Goal: Task Accomplishment & Management: Complete application form

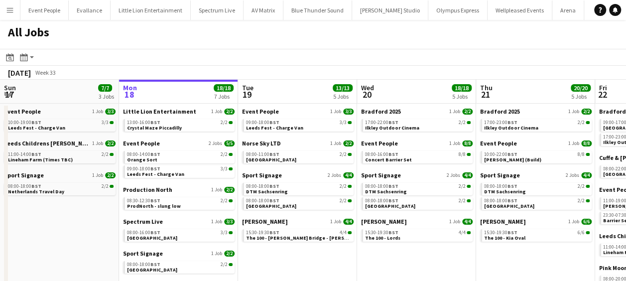
click at [12, 8] on app-icon "Menu" at bounding box center [10, 10] width 8 height 8
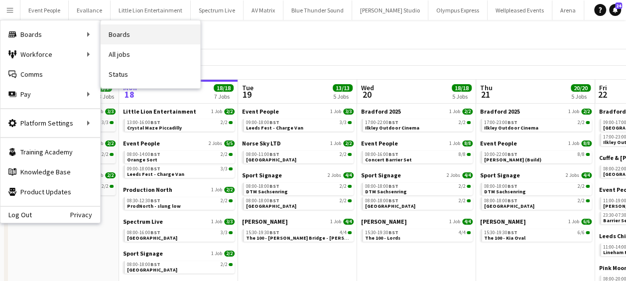
click at [128, 31] on link "Boards" at bounding box center [151, 34] width 100 height 20
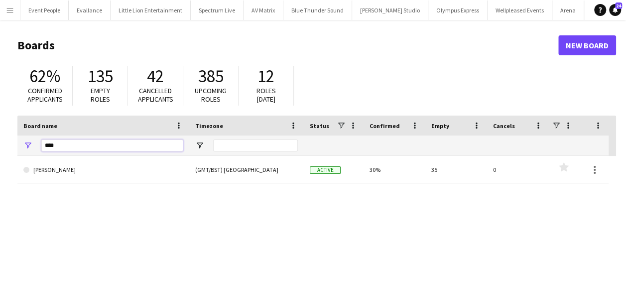
drag, startPoint x: 69, startPoint y: 145, endPoint x: -2, endPoint y: 148, distance: 70.8
click at [0, 148] on html "Menu Boards Boards Boards All jobs Status Workforce Workforce My Workforce Recr…" at bounding box center [313, 190] width 626 height 380
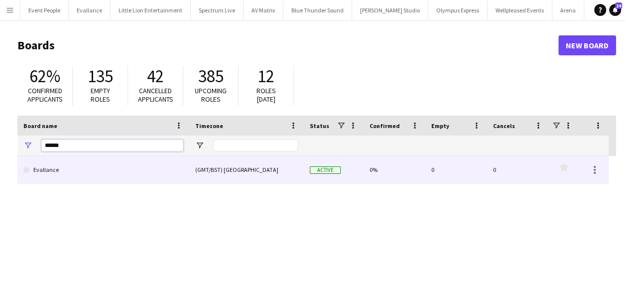
type input "******"
click at [44, 167] on link "Evallance" at bounding box center [103, 170] width 160 height 28
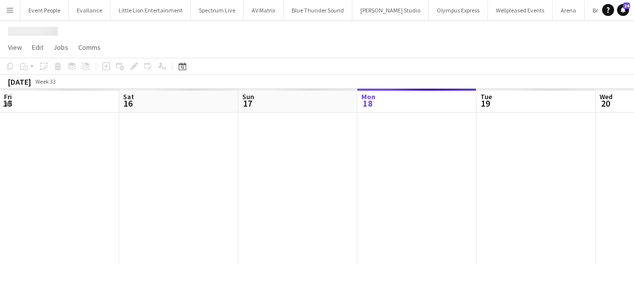
scroll to position [0, 238]
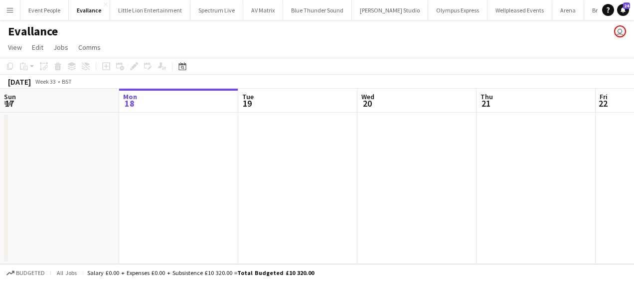
click at [171, 137] on app-date-cell at bounding box center [178, 188] width 119 height 151
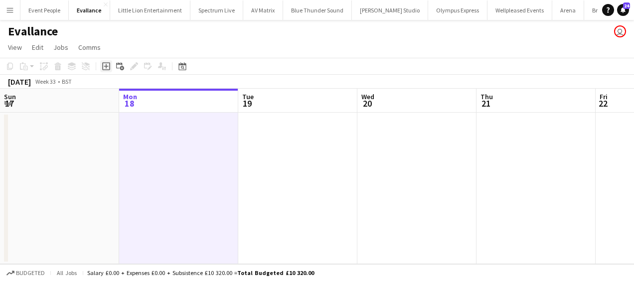
click at [111, 64] on div "Add job" at bounding box center [106, 66] width 12 height 12
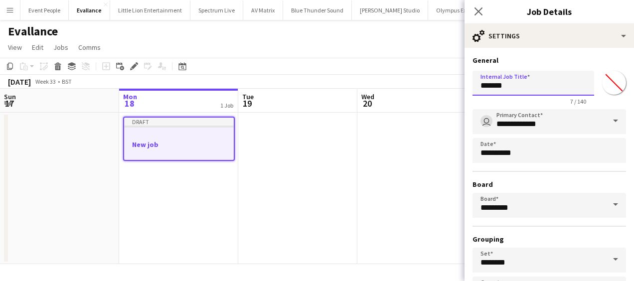
drag, startPoint x: 538, startPoint y: 83, endPoint x: 460, endPoint y: 92, distance: 78.8
click at [460, 92] on body "Menu Boards Boards Boards All jobs Status Workforce Workforce My Workforce Recr…" at bounding box center [317, 140] width 634 height 281
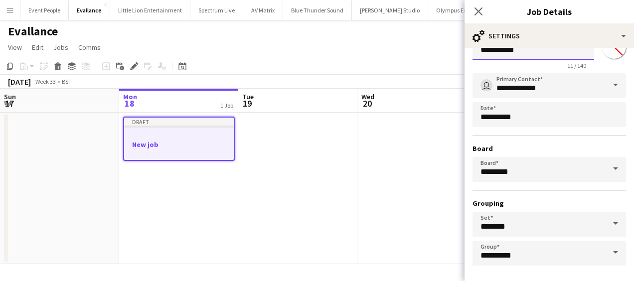
scroll to position [77, 0]
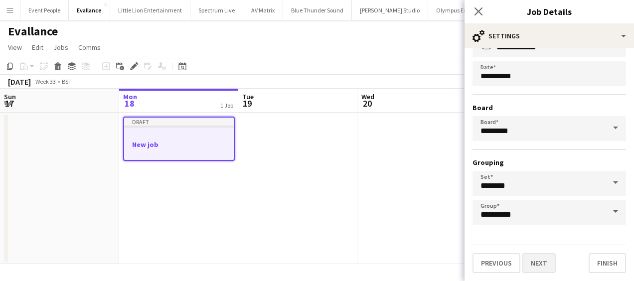
type input "**********"
click at [533, 261] on button "Next" at bounding box center [538, 263] width 33 height 20
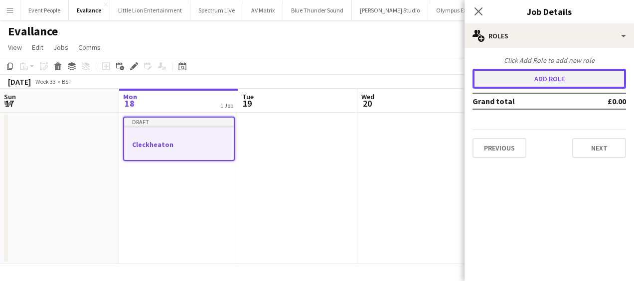
click at [544, 78] on button "Add role" at bounding box center [548, 79] width 153 height 20
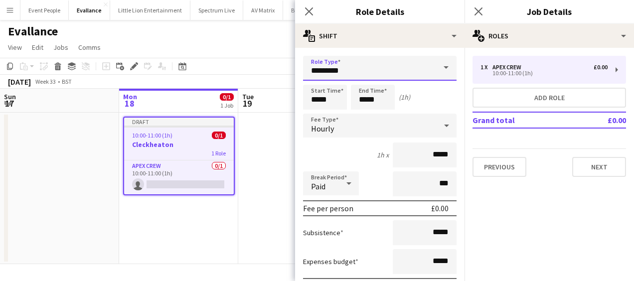
drag, startPoint x: 389, startPoint y: 73, endPoint x: 169, endPoint y: 93, distance: 220.1
click at [169, 93] on body "Menu Boards Boards Boards All jobs Status Workforce Workforce My Workforce Recr…" at bounding box center [317, 140] width 634 height 281
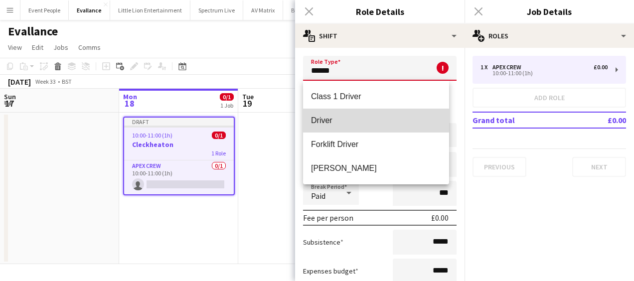
click at [332, 121] on span "Driver" at bounding box center [376, 120] width 130 height 9
type input "******"
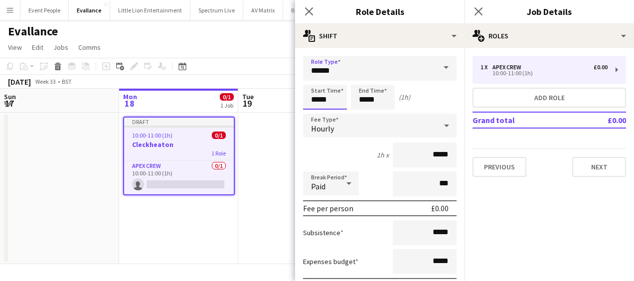
click at [316, 95] on input "*****" at bounding box center [325, 97] width 44 height 25
click at [316, 81] on div at bounding box center [315, 80] width 20 height 10
type input "*****"
click at [316, 81] on div at bounding box center [315, 80] width 20 height 10
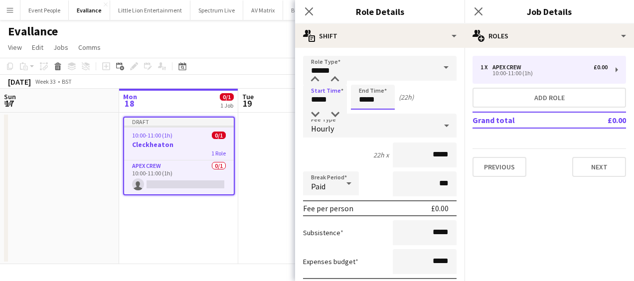
click at [374, 96] on input "*****" at bounding box center [373, 97] width 44 height 25
click at [364, 80] on div at bounding box center [363, 80] width 20 height 10
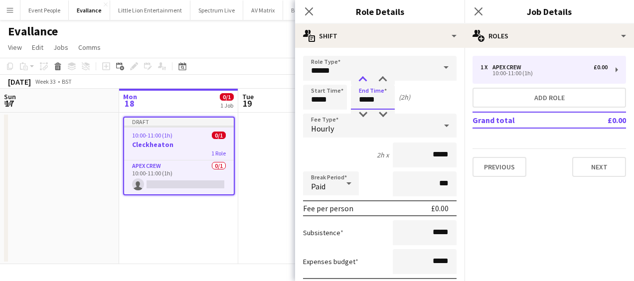
click at [364, 80] on div at bounding box center [363, 80] width 20 height 10
type input "*****"
click at [364, 80] on div at bounding box center [363, 80] width 20 height 10
click at [307, 10] on icon at bounding box center [308, 10] width 9 height 9
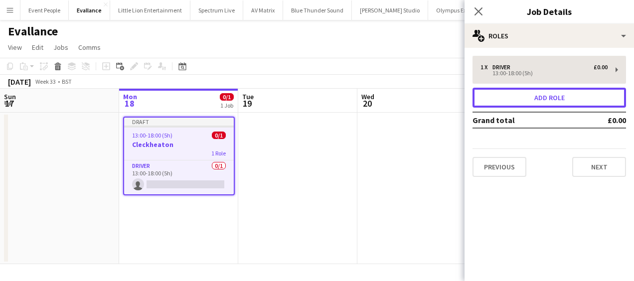
click at [556, 95] on button "Add role" at bounding box center [548, 98] width 153 height 20
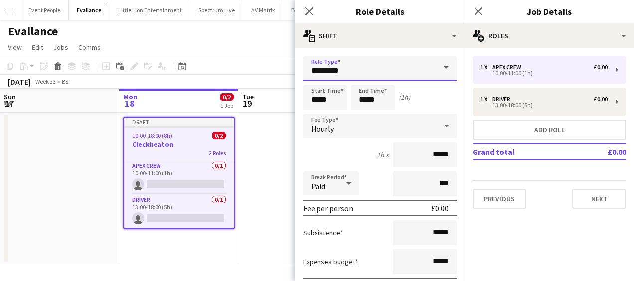
drag, startPoint x: 352, startPoint y: 72, endPoint x: 263, endPoint y: 81, distance: 90.1
click at [263, 81] on body "Menu Boards Boards Boards All jobs Status Workforce Workforce My Workforce Recr…" at bounding box center [317, 140] width 634 height 281
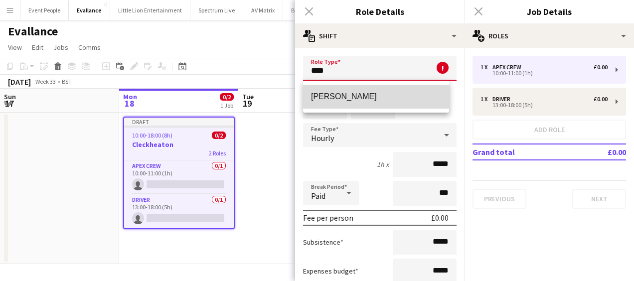
click at [338, 90] on mat-option "Van Driver" at bounding box center [376, 97] width 146 height 24
type input "**********"
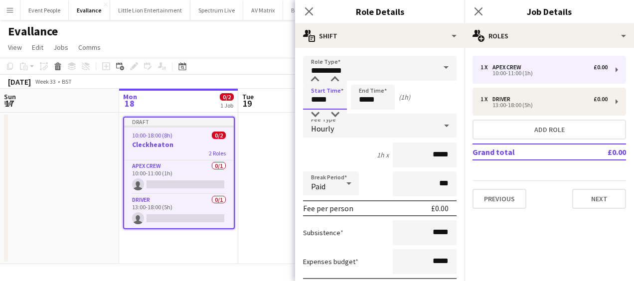
click at [320, 108] on input "*****" at bounding box center [325, 97] width 44 height 25
click at [316, 75] on div at bounding box center [315, 80] width 20 height 10
type input "*****"
click at [316, 75] on div at bounding box center [315, 80] width 20 height 10
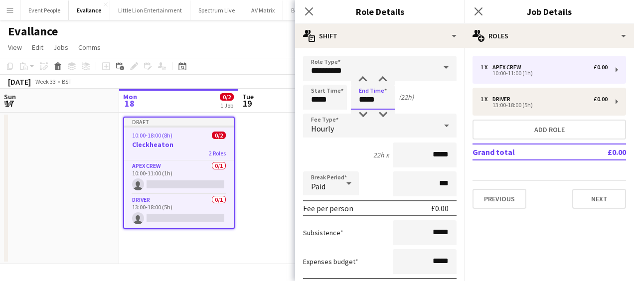
click at [363, 90] on input "*****" at bounding box center [373, 97] width 44 height 25
click at [364, 76] on div at bounding box center [363, 80] width 20 height 10
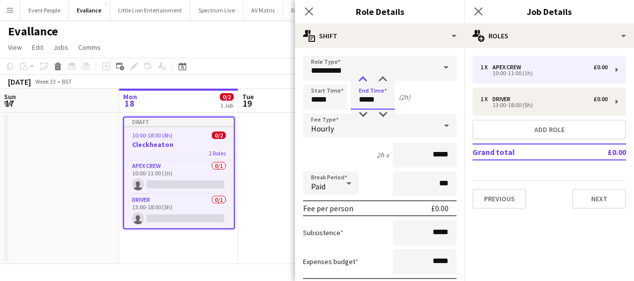
click at [364, 76] on div at bounding box center [363, 80] width 20 height 10
type input "*****"
click at [364, 76] on div at bounding box center [363, 80] width 20 height 10
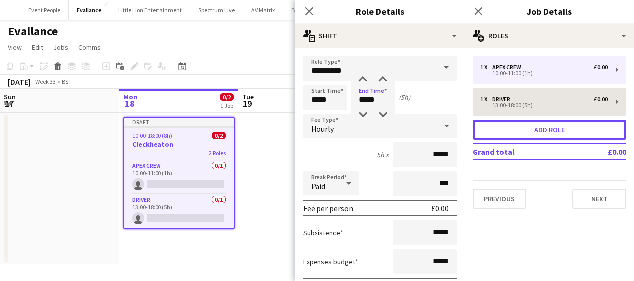
click at [552, 127] on button "Add role" at bounding box center [548, 130] width 153 height 20
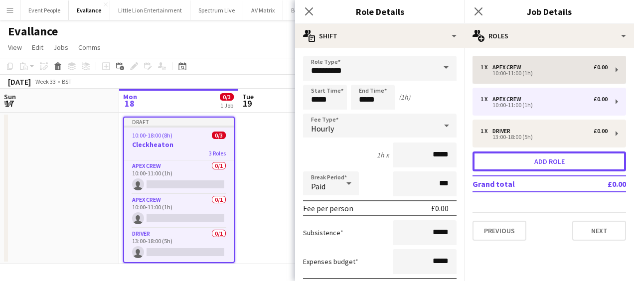
type input "*********"
type input "*****"
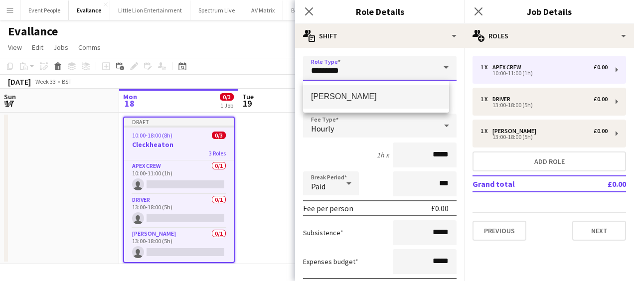
drag, startPoint x: 371, startPoint y: 70, endPoint x: 268, endPoint y: 81, distance: 103.7
click at [268, 81] on body "Menu Boards Boards Boards All jobs Status Workforce Workforce My Workforce Recr…" at bounding box center [317, 140] width 634 height 281
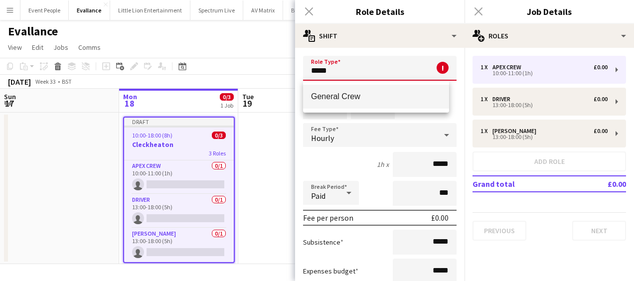
click at [370, 90] on mat-option "General Crew" at bounding box center [376, 97] width 146 height 24
type input "**********"
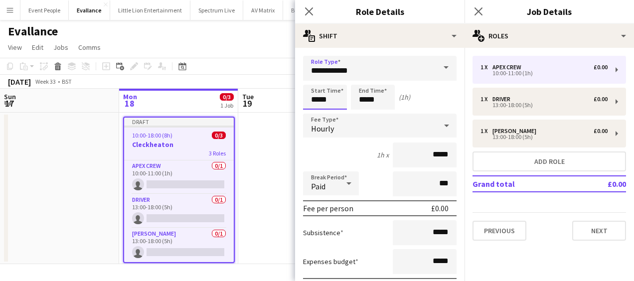
click at [320, 99] on input "*****" at bounding box center [325, 97] width 44 height 25
click at [312, 78] on div at bounding box center [315, 80] width 20 height 10
type input "*****"
click at [312, 78] on div at bounding box center [315, 80] width 20 height 10
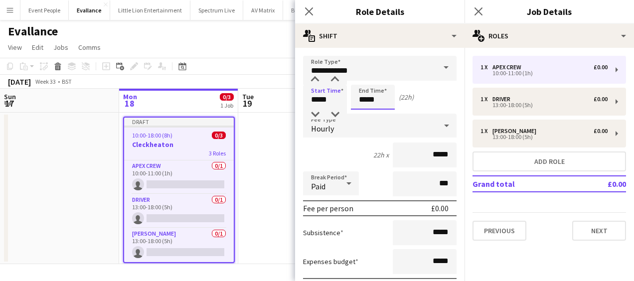
click at [367, 86] on input "*****" at bounding box center [373, 97] width 44 height 25
click at [363, 80] on div at bounding box center [363, 80] width 20 height 10
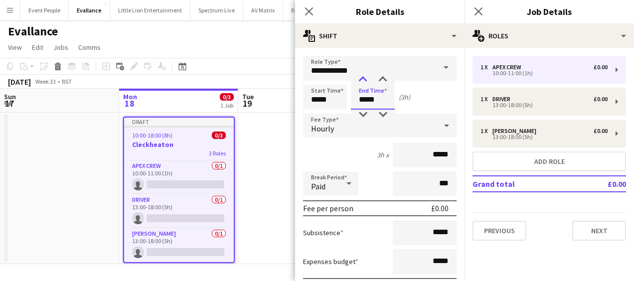
click at [363, 80] on div at bounding box center [363, 80] width 20 height 10
type input "*****"
click at [363, 80] on div at bounding box center [363, 80] width 20 height 10
click at [308, 12] on icon at bounding box center [308, 10] width 9 height 9
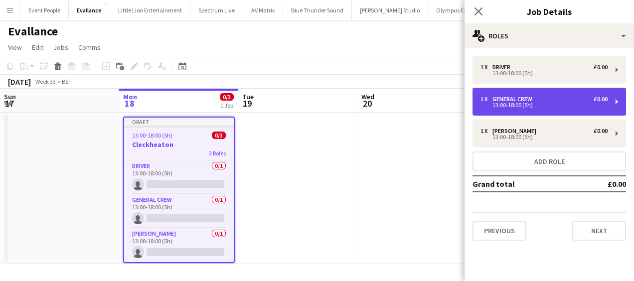
click at [504, 89] on div "1 x General Crew £0.00 13:00-18:00 (5h)" at bounding box center [548, 102] width 153 height 28
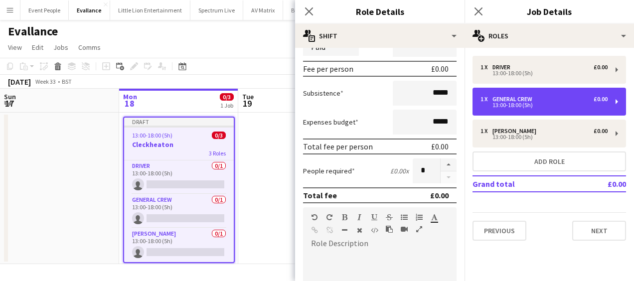
scroll to position [249, 0]
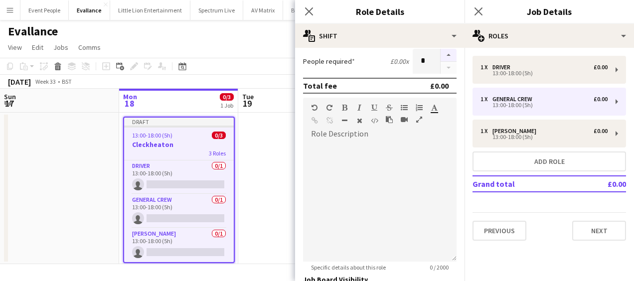
click at [444, 53] on button "button" at bounding box center [448, 55] width 16 height 13
type input "*"
click at [309, 7] on icon "Close pop-in" at bounding box center [308, 10] width 9 height 9
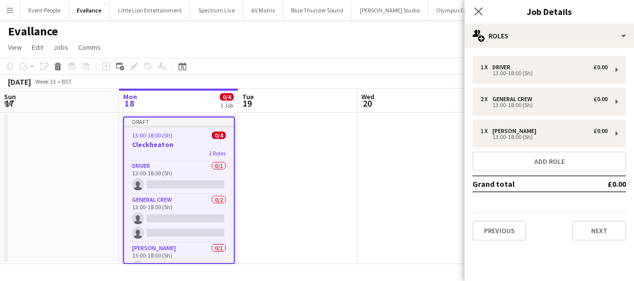
click at [317, 133] on app-date-cell at bounding box center [297, 188] width 119 height 151
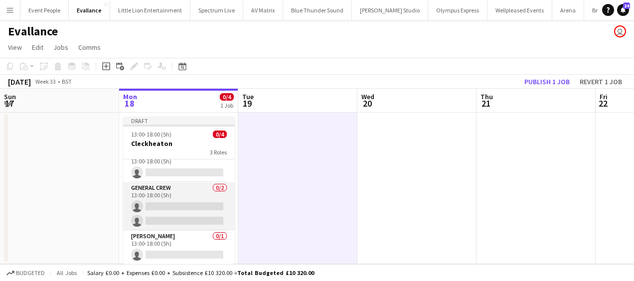
scroll to position [0, 0]
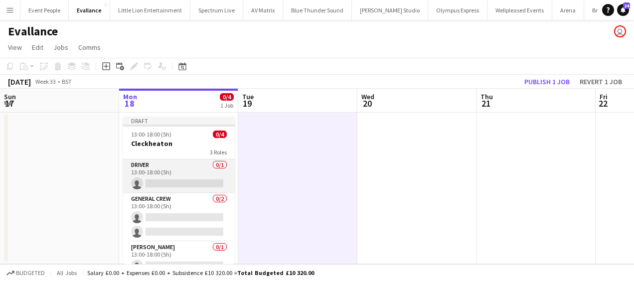
click at [197, 181] on app-card-role "Driver 0/1 13:00-18:00 (5h) single-neutral-actions" at bounding box center [179, 176] width 112 height 34
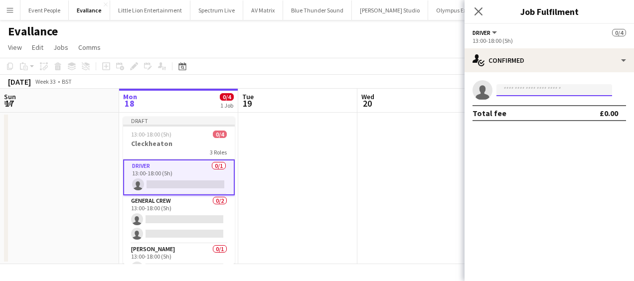
click at [563, 91] on input at bounding box center [554, 90] width 116 height 12
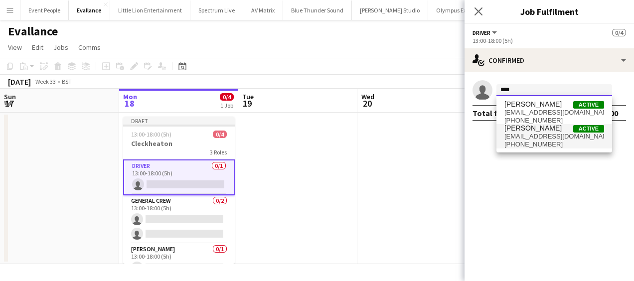
type input "****"
click at [544, 133] on span "benndyerpersonal@gmail.com" at bounding box center [554, 137] width 100 height 8
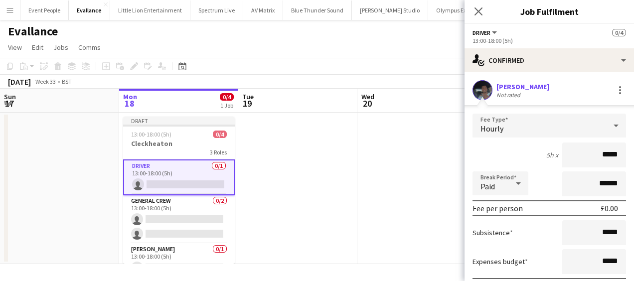
drag, startPoint x: 585, startPoint y: 154, endPoint x: 635, endPoint y: 154, distance: 49.8
click at [633, 154] on html "Menu Boards Boards Boards All jobs Status Workforce Workforce My Workforce Recr…" at bounding box center [317, 140] width 634 height 281
type input "******"
drag, startPoint x: 592, startPoint y: 234, endPoint x: 621, endPoint y: 229, distance: 29.3
click at [621, 229] on form "Fee Type Hourly 5h x ****** Break Period Paid ****** Fee per person £65.00 Subs…" at bounding box center [548, 220] width 169 height 213
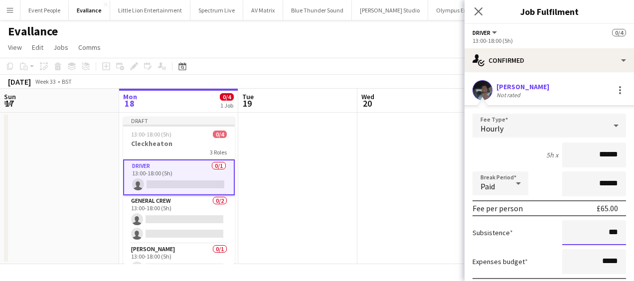
type input "******"
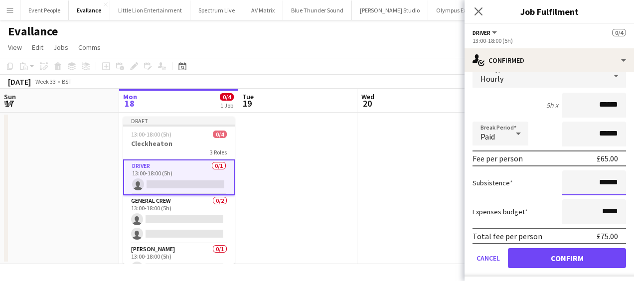
scroll to position [74, 0]
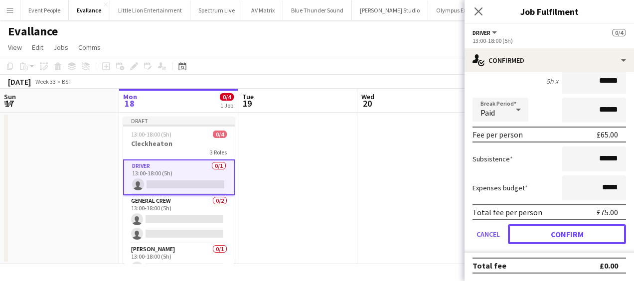
click at [551, 228] on button "Confirm" at bounding box center [567, 234] width 118 height 20
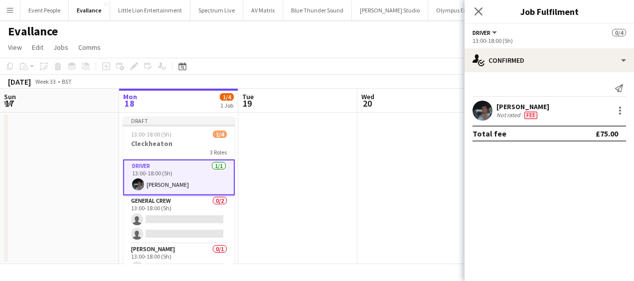
scroll to position [0, 0]
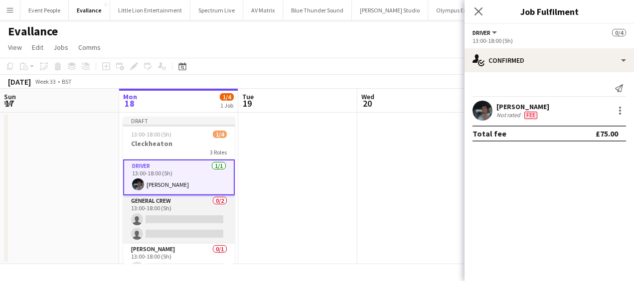
click at [190, 219] on app-card-role "General Crew 0/2 13:00-18:00 (5h) single-neutral-actions single-neutral-actions" at bounding box center [179, 219] width 112 height 48
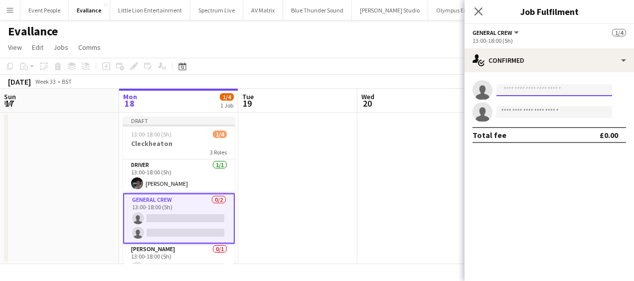
click at [532, 91] on input at bounding box center [554, 90] width 116 height 12
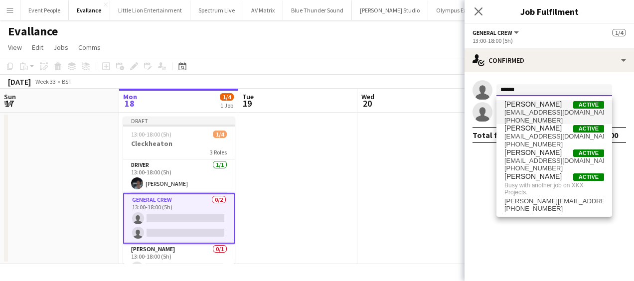
type input "******"
click at [536, 115] on span "josephjamesbennett1994@gmail.com" at bounding box center [554, 113] width 100 height 8
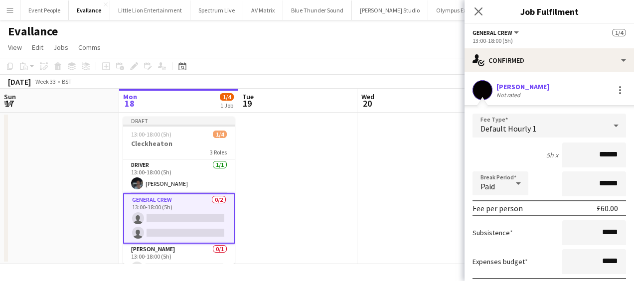
drag, startPoint x: 582, startPoint y: 150, endPoint x: 611, endPoint y: 152, distance: 29.0
click at [611, 152] on input "******" at bounding box center [594, 154] width 64 height 25
type input "******"
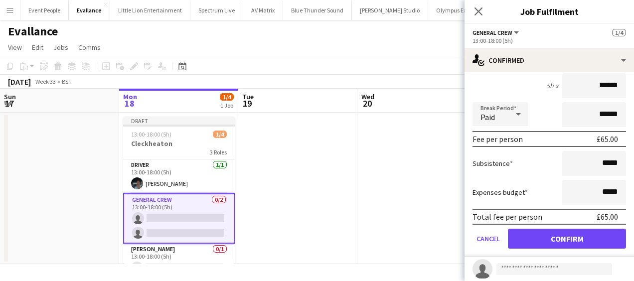
scroll to position [96, 0]
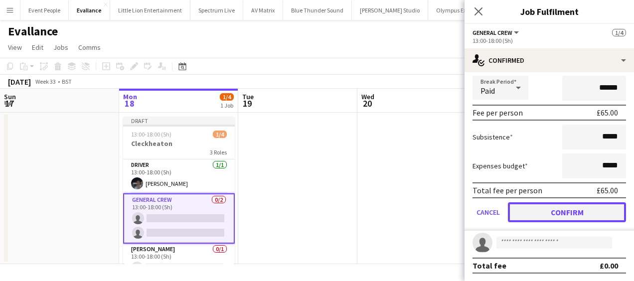
click at [565, 210] on button "Confirm" at bounding box center [567, 212] width 118 height 20
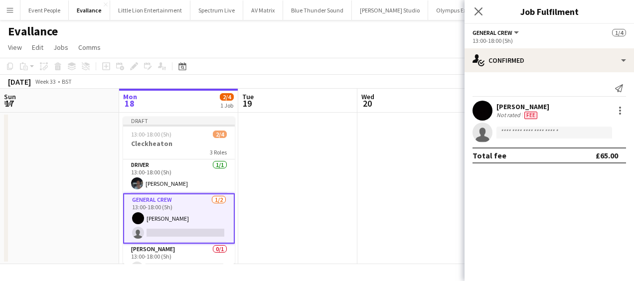
scroll to position [0, 0]
click at [550, 134] on input at bounding box center [554, 133] width 116 height 12
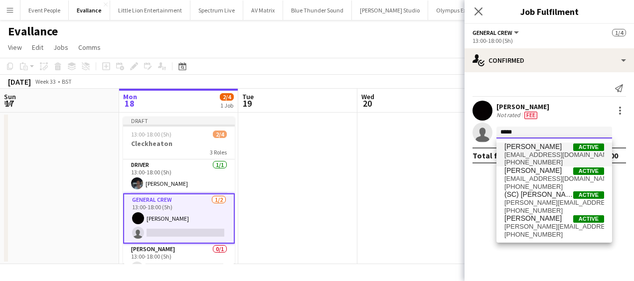
type input "*****"
click at [544, 153] on span "joshuaartis15@icloud.com" at bounding box center [554, 155] width 100 height 8
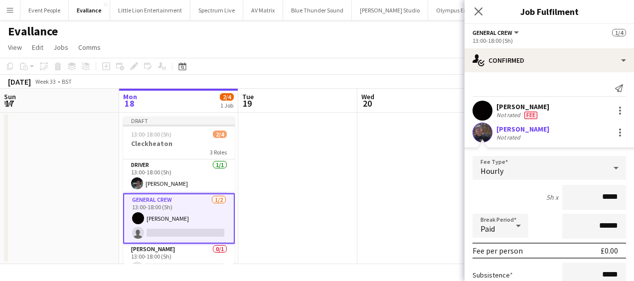
drag, startPoint x: 568, startPoint y: 191, endPoint x: 625, endPoint y: 193, distance: 57.3
click at [625, 193] on form "Fee Type Hourly 5h x ***** Break Period Paid ****** Fee per person £0.00 Subsis…" at bounding box center [548, 262] width 169 height 213
type input "******"
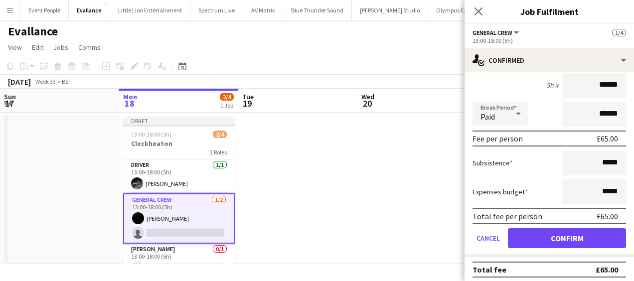
scroll to position [116, 0]
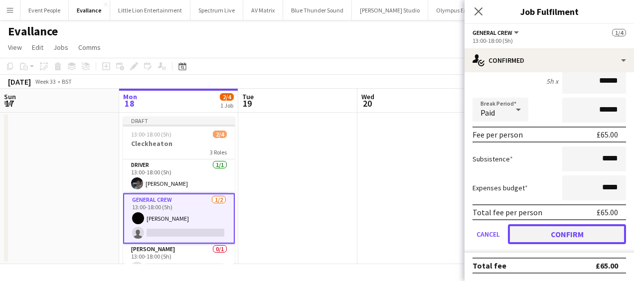
click at [561, 233] on button "Confirm" at bounding box center [567, 234] width 118 height 20
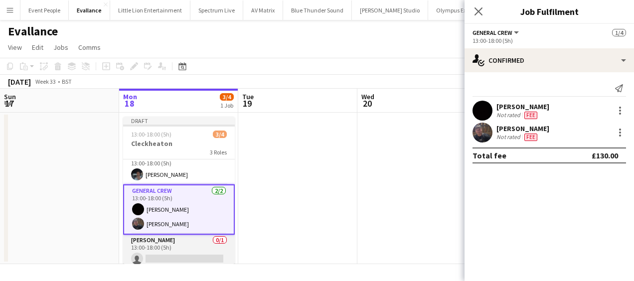
scroll to position [13, 0]
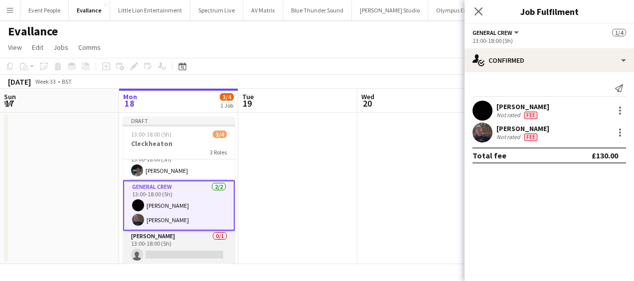
click at [158, 258] on app-card-role "Van Driver 0/1 13:00-18:00 (5h) single-neutral-actions" at bounding box center [179, 248] width 112 height 34
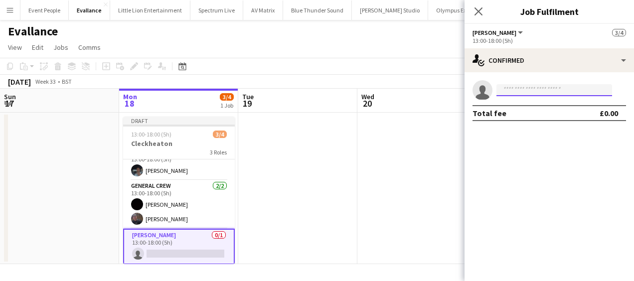
click at [526, 87] on input at bounding box center [554, 90] width 116 height 12
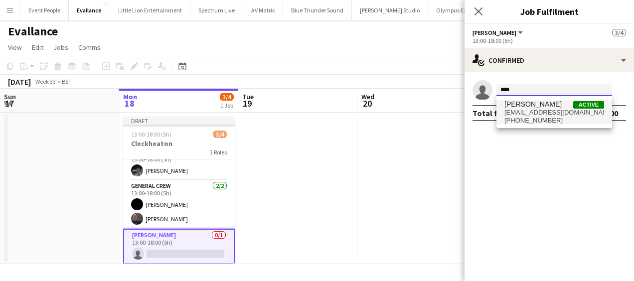
type input "****"
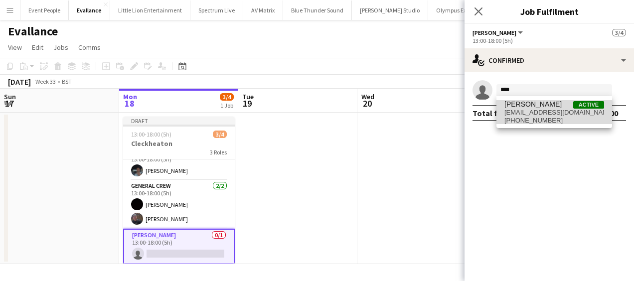
click at [528, 113] on span "jakehull03@gmail.com" at bounding box center [554, 113] width 100 height 8
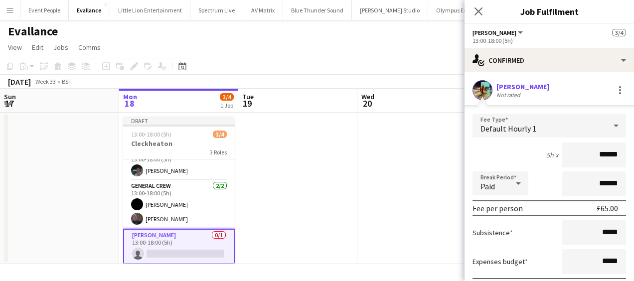
drag, startPoint x: 585, startPoint y: 158, endPoint x: 627, endPoint y: 155, distance: 42.4
click at [627, 155] on mat-expansion-panel "check Confirmed Jake Hull Not rated Fee Type Default Hourly 1 5h x ****** Break…" at bounding box center [548, 176] width 169 height 209
type input "******"
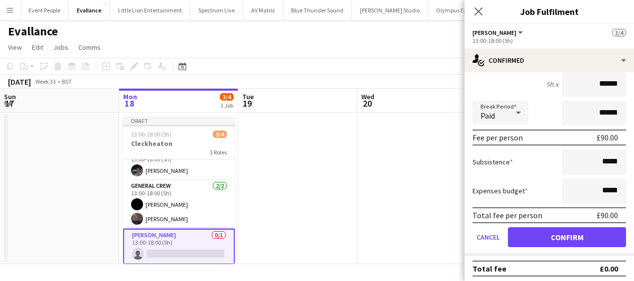
scroll to position [74, 0]
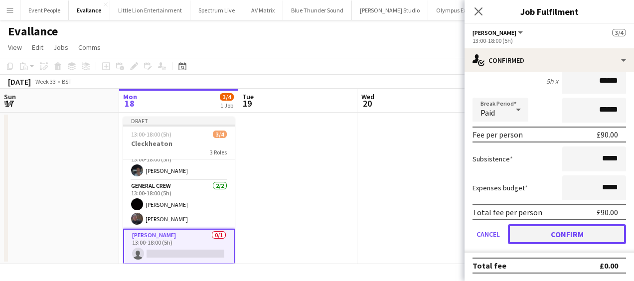
click at [572, 236] on button "Confirm" at bounding box center [567, 234] width 118 height 20
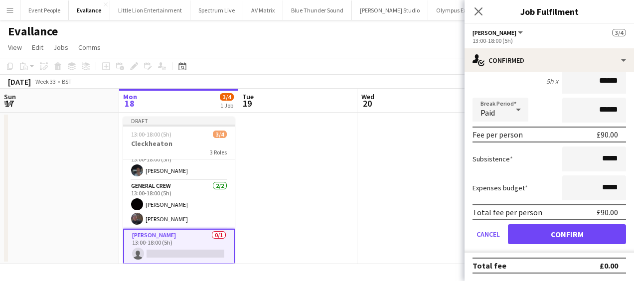
scroll to position [0, 0]
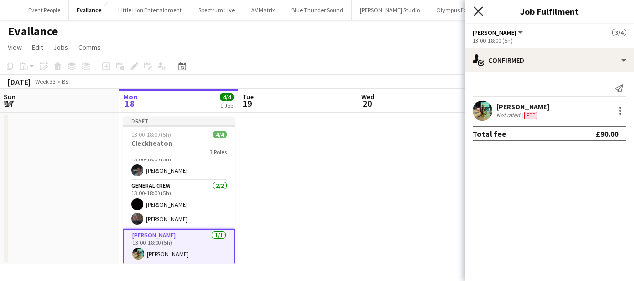
click at [477, 11] on icon at bounding box center [477, 10] width 9 height 9
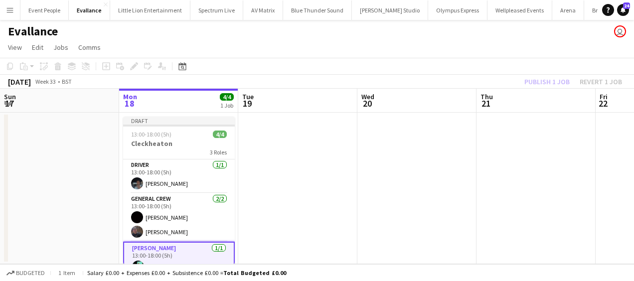
click at [283, 193] on app-date-cell at bounding box center [297, 188] width 119 height 151
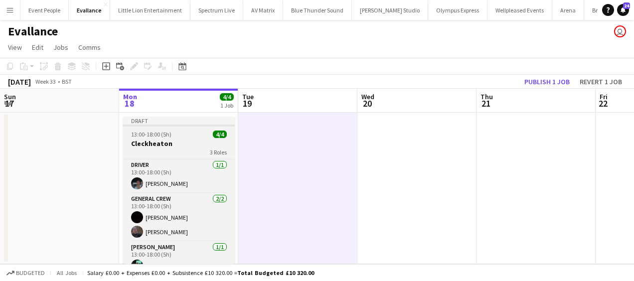
click at [190, 136] on div "13:00-18:00 (5h) 4/4" at bounding box center [179, 134] width 112 height 7
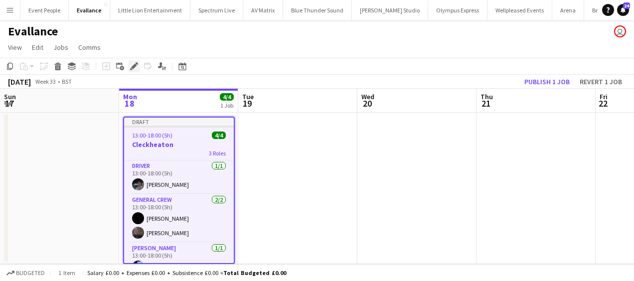
click at [136, 64] on icon at bounding box center [136, 63] width 2 height 2
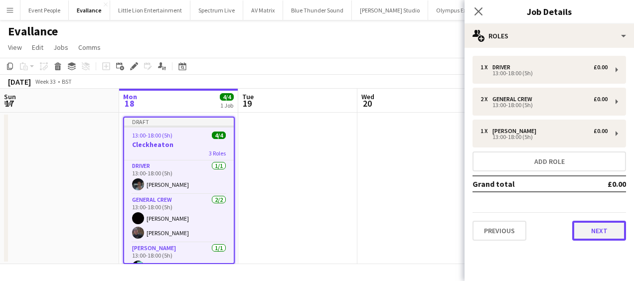
click at [604, 223] on button "Next" at bounding box center [599, 231] width 54 height 20
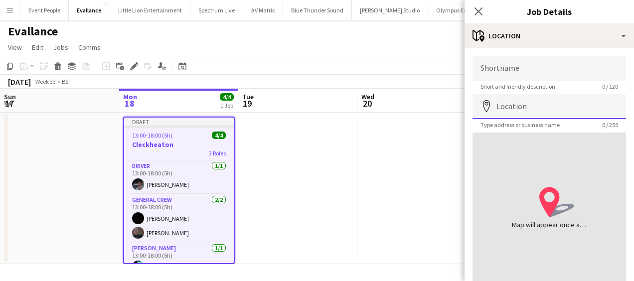
click at [531, 106] on input "Location" at bounding box center [548, 106] width 153 height 25
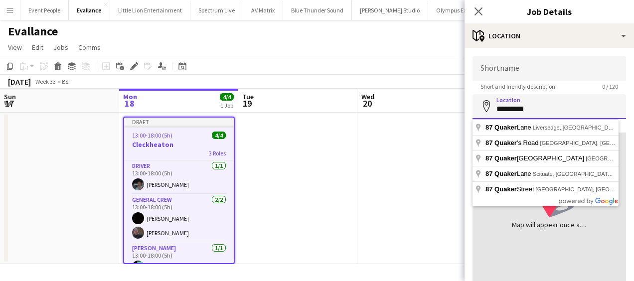
drag, startPoint x: 531, startPoint y: 106, endPoint x: 461, endPoint y: 112, distance: 70.5
click at [461, 112] on body "Menu Boards Boards Boards All jobs Status Workforce Workforce My Workforce Recr…" at bounding box center [317, 140] width 634 height 281
click at [532, 107] on input "*********" at bounding box center [548, 106] width 153 height 25
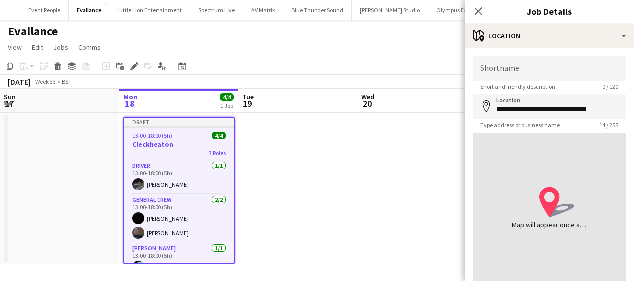
type input "**********"
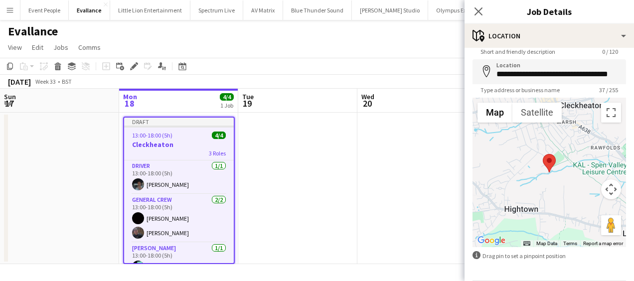
scroll to position [71, 0]
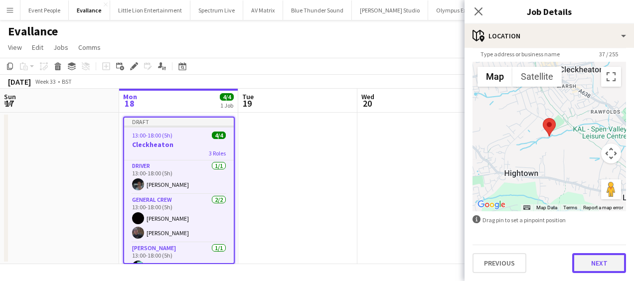
click at [590, 258] on button "Next" at bounding box center [599, 263] width 54 height 20
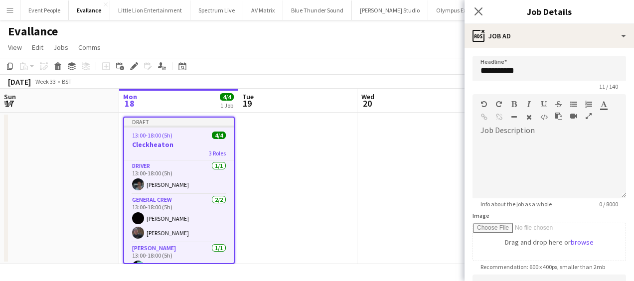
scroll to position [0, 0]
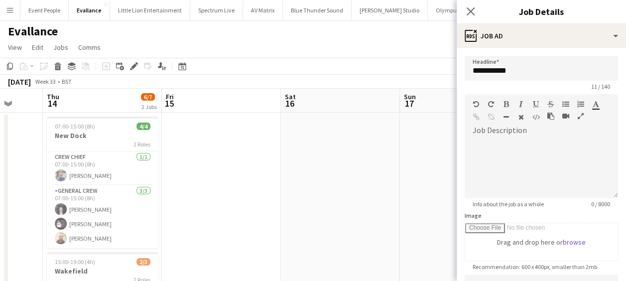
drag, startPoint x: 52, startPoint y: 186, endPoint x: 333, endPoint y: 133, distance: 286.0
click at [333, 133] on app-calendar-viewport "Tue 12 4/4 1 Job Wed 13 Thu 14 6/7 2 Jobs Fri 15 Sat 16 Sun 17 Mon 18 4/4 1 Job…" at bounding box center [313, 240] width 626 height 302
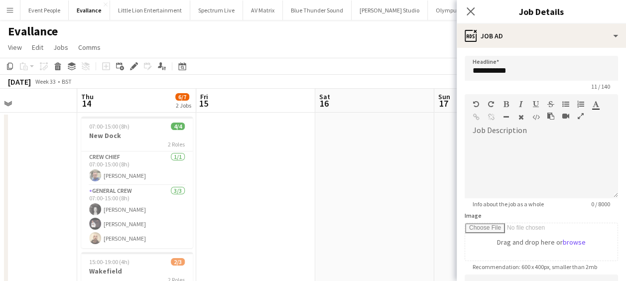
scroll to position [0, 274]
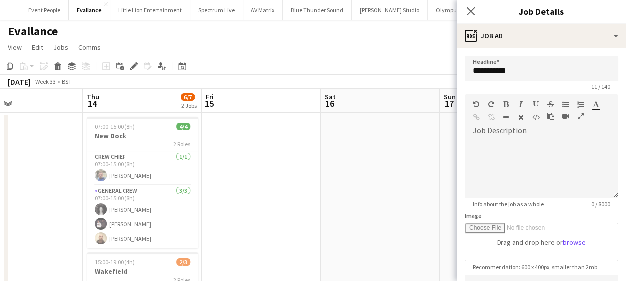
drag, startPoint x: 124, startPoint y: 159, endPoint x: 279, endPoint y: 147, distance: 155.9
click at [282, 146] on app-calendar-viewport "Mon 11 4/4 1 Job Tue 12 4/4 1 Job Wed 13 Thu 14 6/7 2 Jobs Fri 15 Sat 16 Sun 17…" at bounding box center [313, 240] width 626 height 302
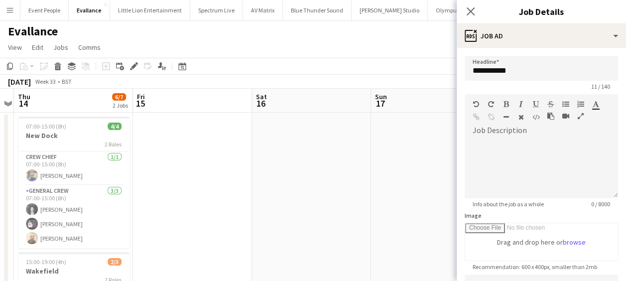
scroll to position [0, 330]
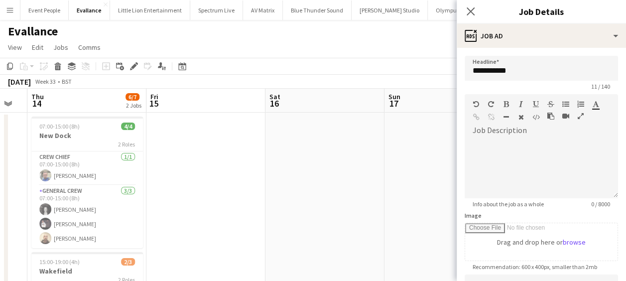
drag, startPoint x: 339, startPoint y: 190, endPoint x: 282, endPoint y: 190, distance: 56.8
click at [288, 190] on app-calendar-viewport "Mon 11 4/4 1 Job Tue 12 4/4 1 Job Wed 13 Thu 14 6/7 2 Jobs Fri 15 Sat 16 Sun 17…" at bounding box center [313, 240] width 626 height 302
click at [84, 132] on h3 "New Dock" at bounding box center [87, 135] width 112 height 9
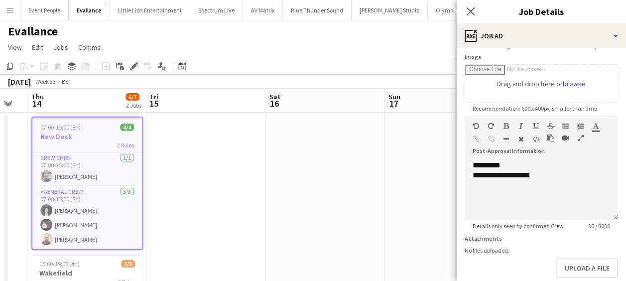
scroll to position [199, 0]
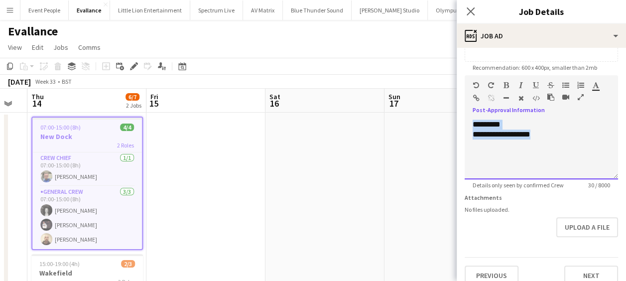
drag, startPoint x: 553, startPoint y: 137, endPoint x: 428, endPoint y: 125, distance: 125.2
click at [428, 125] on body "Menu Boards Boards Boards All jobs Status Workforce Workforce My Workforce Recr…" at bounding box center [313, 203] width 626 height 407
copy div "**********"
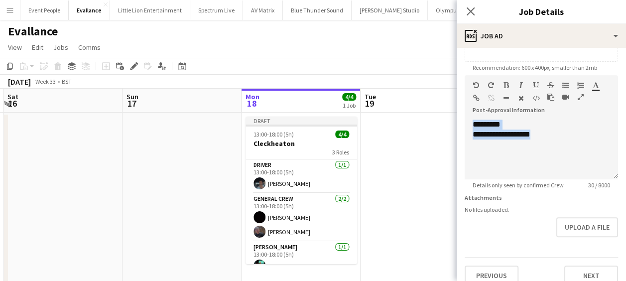
scroll to position [0, 358]
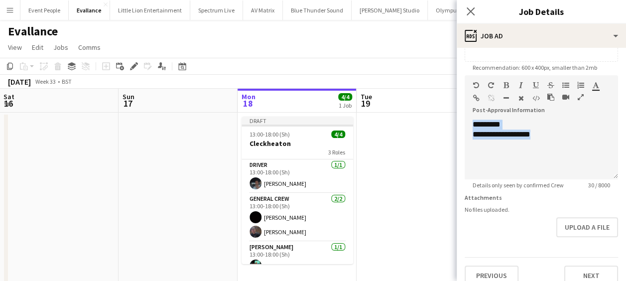
drag, startPoint x: 247, startPoint y: 177, endPoint x: 235, endPoint y: 170, distance: 13.6
click at [123, 177] on app-calendar-viewport "Wed 13 Thu 14 6/7 2 Jobs Fri 15 Sat 16 Sun 17 Mon 18 4/4 1 Job Tue 19 Wed 20 Th…" at bounding box center [313, 240] width 626 height 302
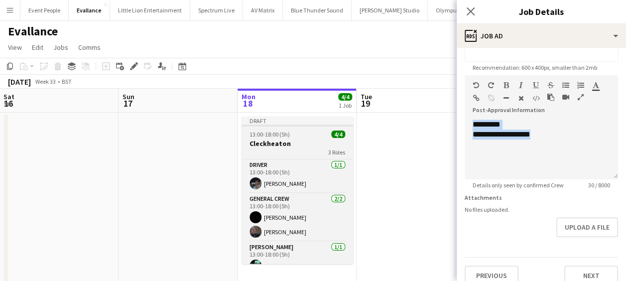
click at [274, 139] on h3 "Cleckheaton" at bounding box center [298, 143] width 112 height 9
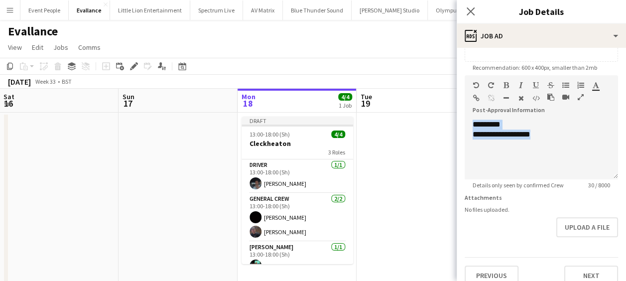
type input "**********"
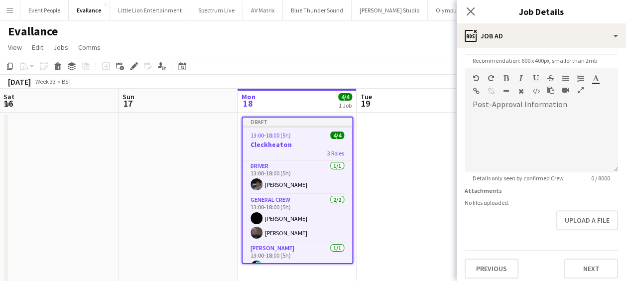
scroll to position [211, 0]
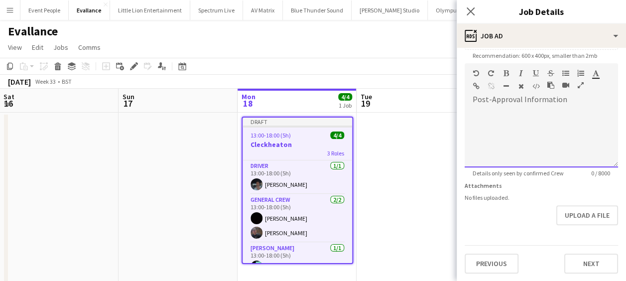
click at [505, 135] on div at bounding box center [541, 138] width 153 height 60
paste div
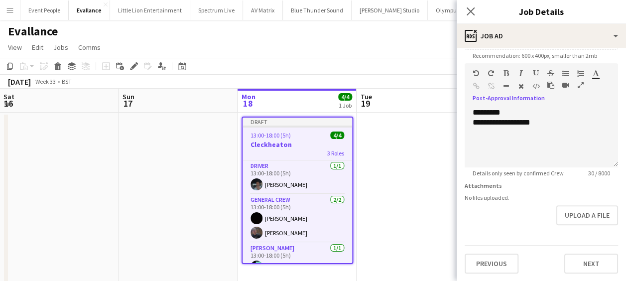
click at [429, 121] on app-date-cell at bounding box center [416, 252] width 119 height 278
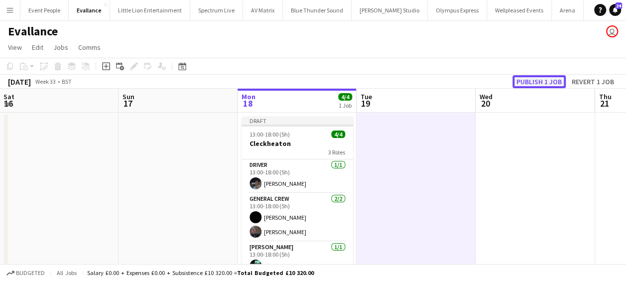
click at [538, 78] on button "Publish 1 job" at bounding box center [539, 81] width 53 height 13
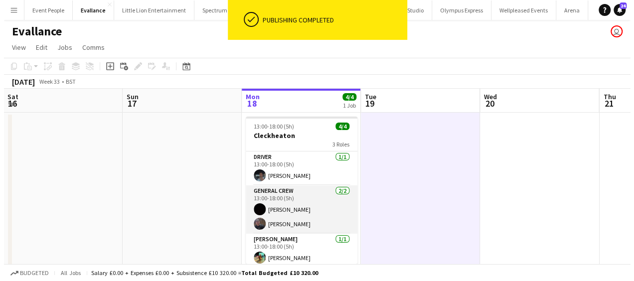
scroll to position [3, 0]
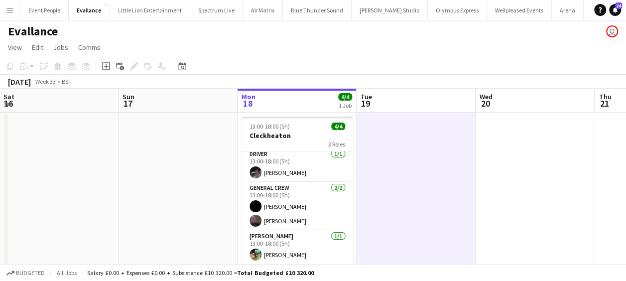
click at [9, 6] on app-icon "Menu" at bounding box center [10, 10] width 8 height 8
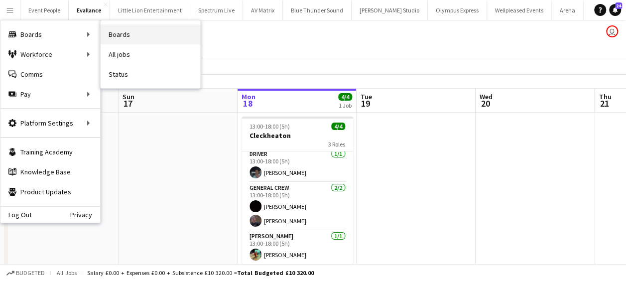
click at [134, 38] on link "Boards" at bounding box center [151, 34] width 100 height 20
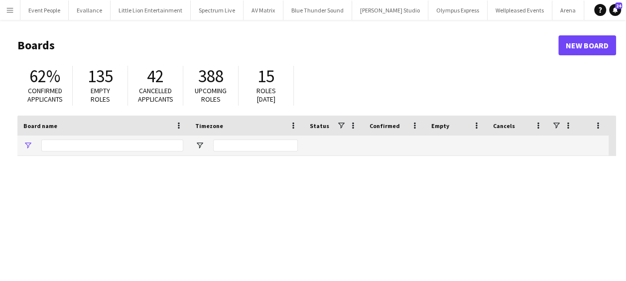
type input "***"
click at [12, 8] on app-icon "Menu" at bounding box center [10, 10] width 8 height 8
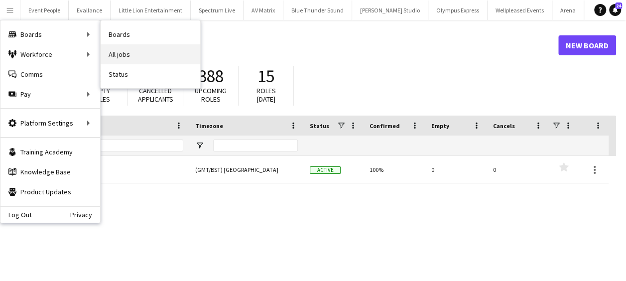
click at [130, 53] on link "All jobs" at bounding box center [151, 54] width 100 height 20
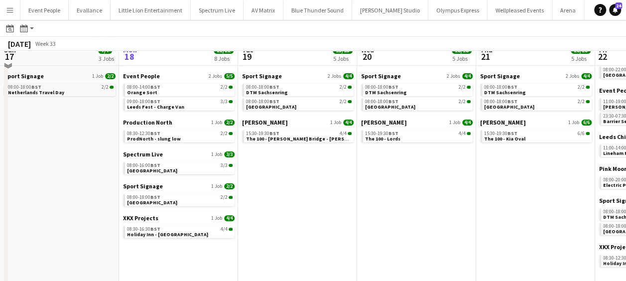
scroll to position [100, 0]
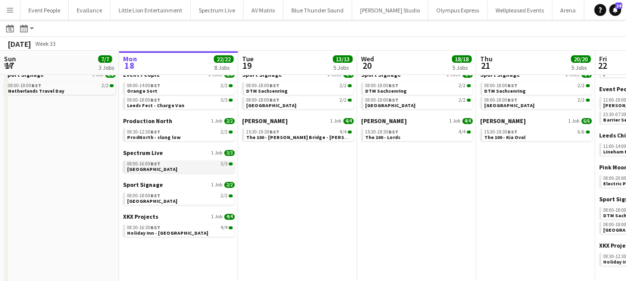
click at [159, 167] on span "[GEOGRAPHIC_DATA]" at bounding box center [152, 169] width 50 height 6
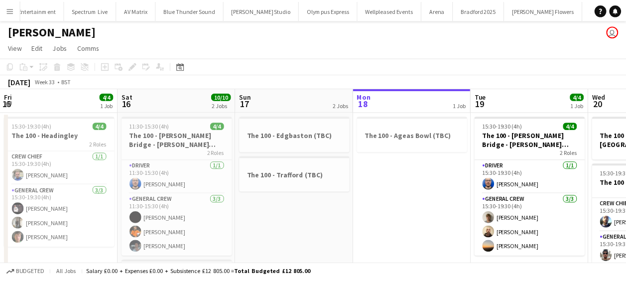
scroll to position [0, 2248]
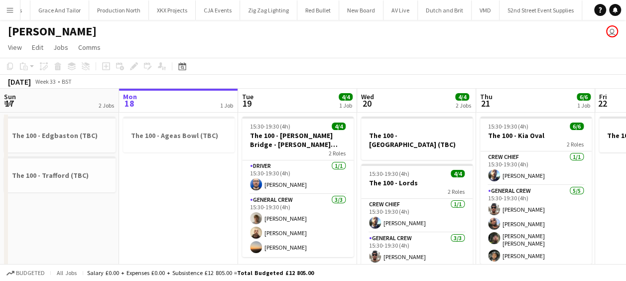
click at [11, 7] on app-icon "Menu" at bounding box center [10, 10] width 8 height 8
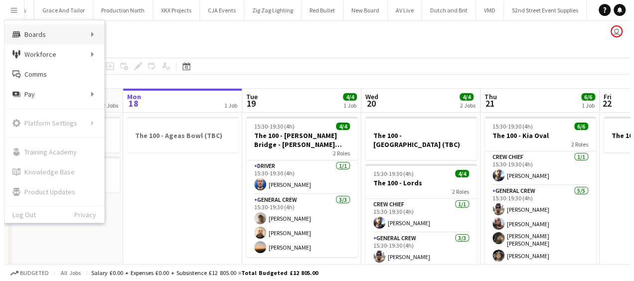
scroll to position [0, 0]
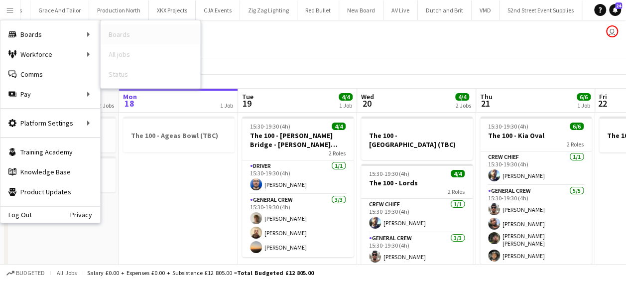
click at [137, 30] on link "Boards" at bounding box center [151, 34] width 100 height 20
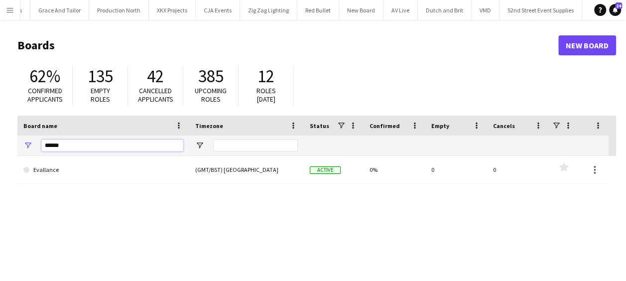
drag, startPoint x: 93, startPoint y: 145, endPoint x: -2, endPoint y: 155, distance: 95.1
click at [0, 155] on html "Menu Boards Boards Boards All jobs Status Workforce Workforce My Workforce Recr…" at bounding box center [313, 190] width 626 height 380
type input "***"
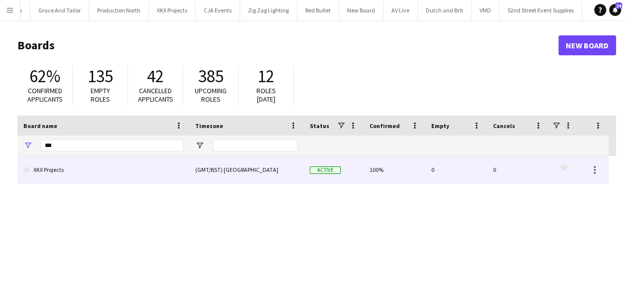
click at [56, 176] on link "XKX Projects" at bounding box center [103, 170] width 160 height 28
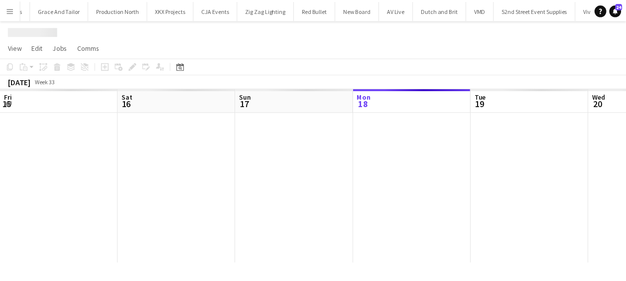
scroll to position [0, 238]
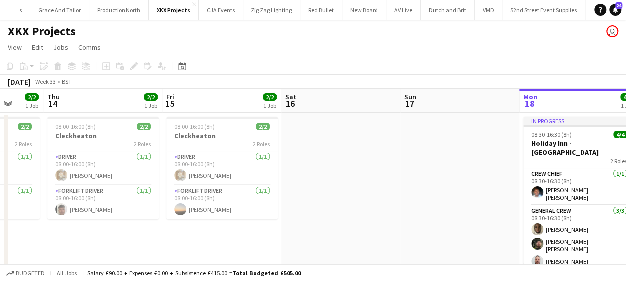
drag, startPoint x: 238, startPoint y: 162, endPoint x: 391, endPoint y: 161, distance: 152.9
click at [391, 161] on app-calendar-viewport "Tue 12 2/2 1 Job Wed 13 2/2 1 Job Thu 14 2/2 1 Job Fri 15 2/2 1 Job Sat 16 Sun …" at bounding box center [313, 186] width 626 height 195
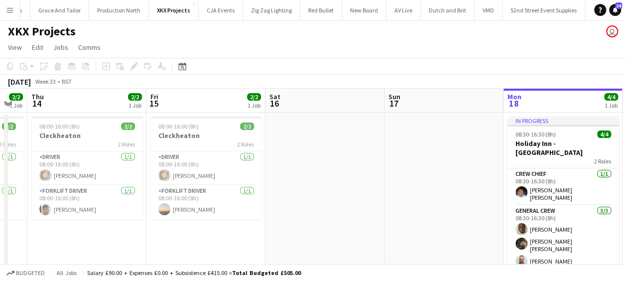
drag, startPoint x: 352, startPoint y: 164, endPoint x: 370, endPoint y: 164, distance: 17.9
click at [372, 164] on app-calendar-viewport "Tue 12 2/2 1 Job Wed 13 2/2 1 Job Thu 14 2/2 1 Job Fri 15 2/2 1 Job Sat 16 Sun …" at bounding box center [313, 186] width 626 height 195
click at [199, 133] on h3 "Cleckheaton" at bounding box center [207, 135] width 112 height 9
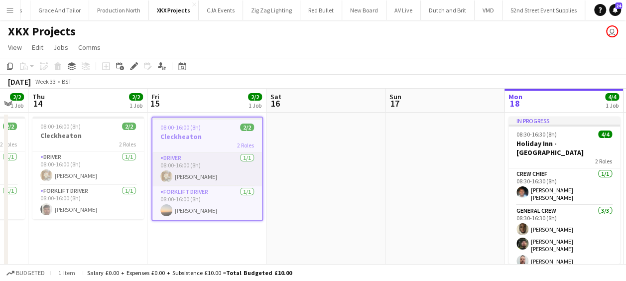
click at [188, 175] on app-card-role "Driver 1/1 08:00-16:00 (8h) Charlie Mason" at bounding box center [207, 169] width 110 height 34
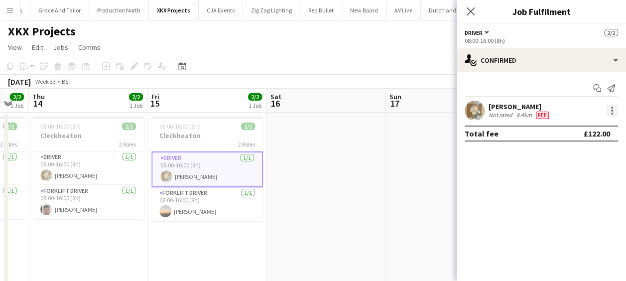
click at [610, 107] on div at bounding box center [612, 111] width 12 height 12
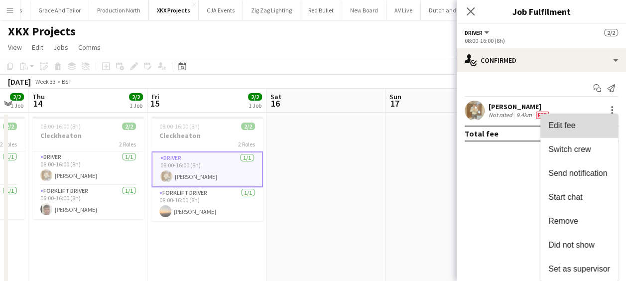
click at [584, 118] on button "Edit fee" at bounding box center [579, 126] width 78 height 24
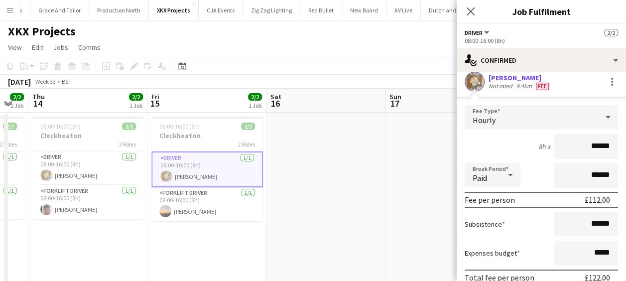
scroll to position [50, 0]
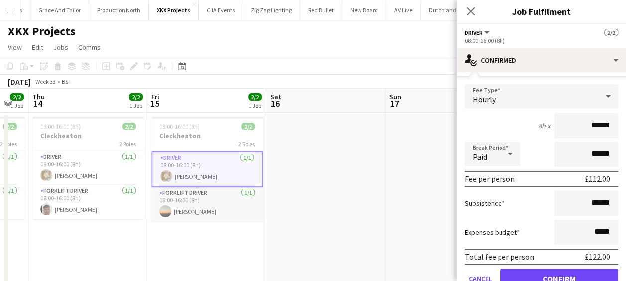
click at [193, 210] on app-card-role "Forklift Driver 1/1 08:00-16:00 (8h) Ewan Miller" at bounding box center [207, 204] width 112 height 34
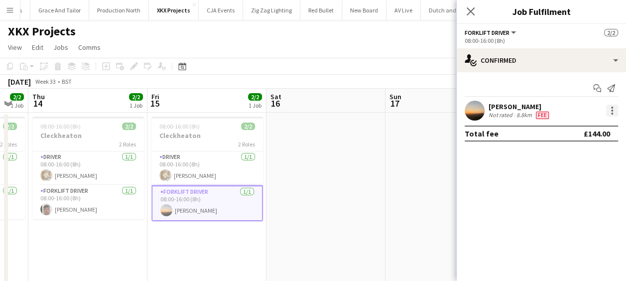
click at [610, 110] on div at bounding box center [612, 111] width 12 height 12
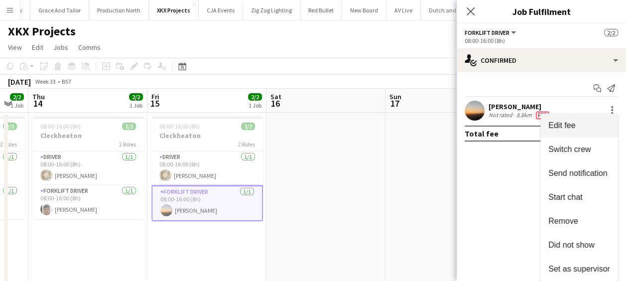
click at [588, 120] on button "Edit fee" at bounding box center [579, 126] width 78 height 24
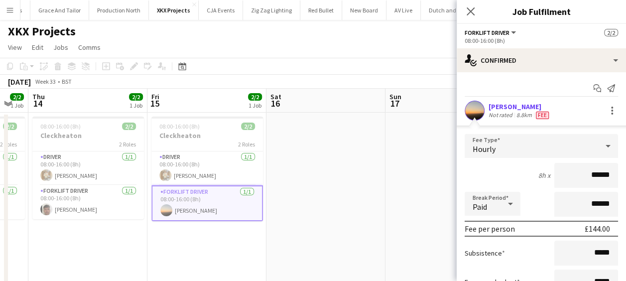
click at [401, 161] on app-date-cell at bounding box center [445, 198] width 119 height 171
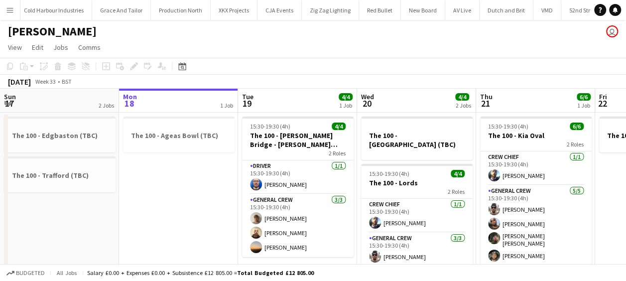
scroll to position [0, 2248]
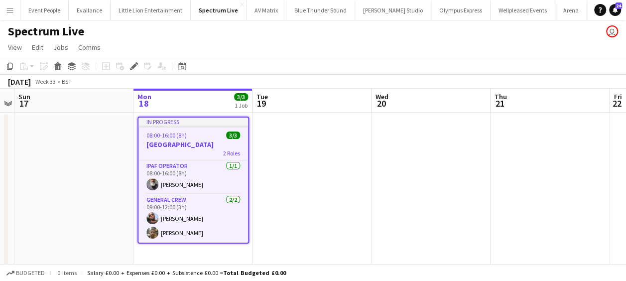
click at [331, 200] on app-date-cell at bounding box center [312, 192] width 119 height 159
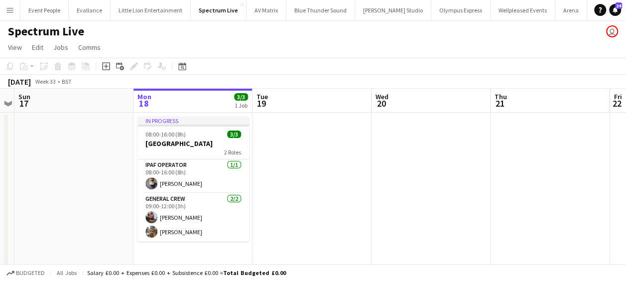
click at [3, 7] on button "Menu" at bounding box center [10, 10] width 20 height 20
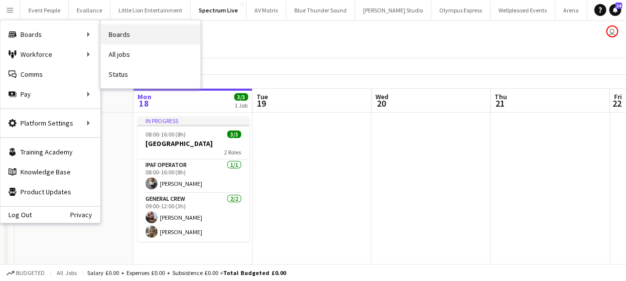
click at [133, 33] on link "Boards" at bounding box center [151, 34] width 100 height 20
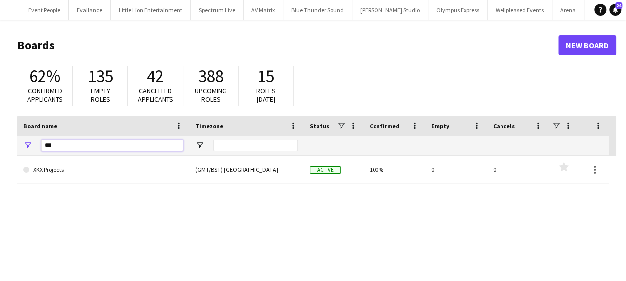
drag, startPoint x: 61, startPoint y: 152, endPoint x: 22, endPoint y: 155, distance: 38.9
click at [22, 155] on div "***" at bounding box center [103, 145] width 172 height 20
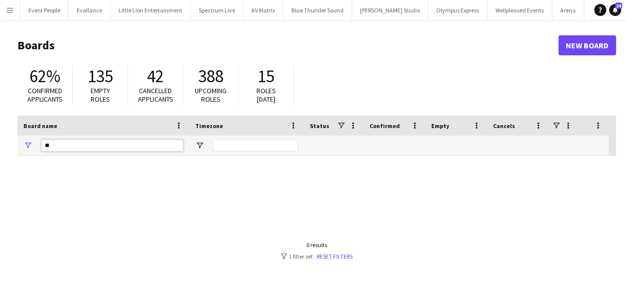
type input "*"
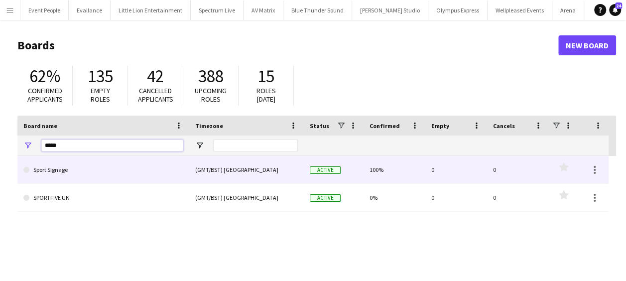
type input "*****"
click at [60, 166] on link "Sport Signage" at bounding box center [103, 170] width 160 height 28
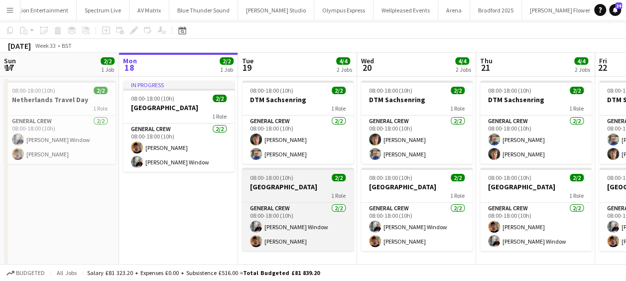
scroll to position [43, 0]
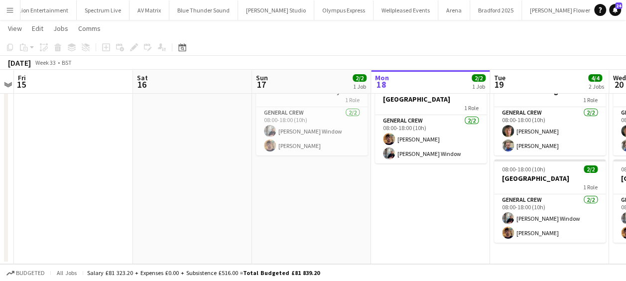
drag, startPoint x: 322, startPoint y: 197, endPoint x: 382, endPoint y: 197, distance: 60.3
click at [383, 197] on app-calendar-viewport "Wed 13 Thu 14 Fri 15 Sat 16 Sun 17 2/2 1 Job Mon 18 2/2 1 Job Tue 19 4/4 2 Jobs…" at bounding box center [313, 130] width 626 height 268
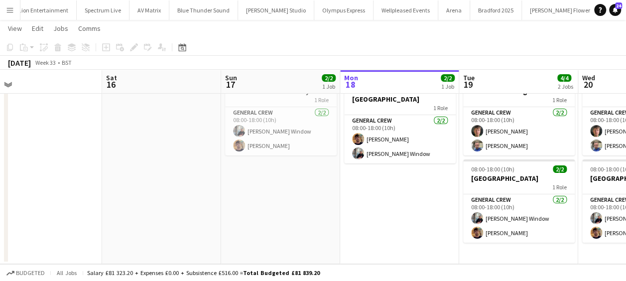
click at [445, 203] on app-calendar-viewport "Wed 13 Thu 14 Fri 15 Sat 16 Sun 17 2/2 1 Job Mon 18 2/2 1 Job Tue 19 4/4 2 Jobs…" at bounding box center [313, 130] width 626 height 268
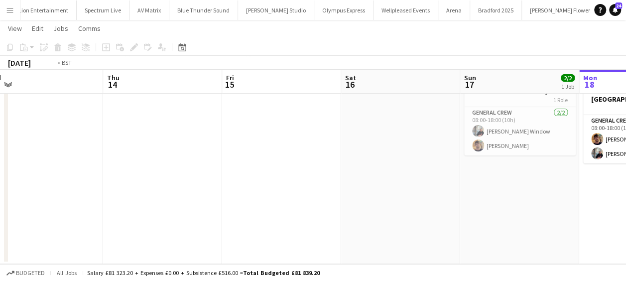
drag, startPoint x: 433, startPoint y: 202, endPoint x: 510, endPoint y: 202, distance: 76.2
click at [510, 202] on app-calendar-viewport "Mon 11 Tue 12 Wed 13 Thu 14 Fri 15 Sat 16 Sun 17 2/2 1 Job Mon 18 2/2 1 Job Tue…" at bounding box center [313, 130] width 626 height 268
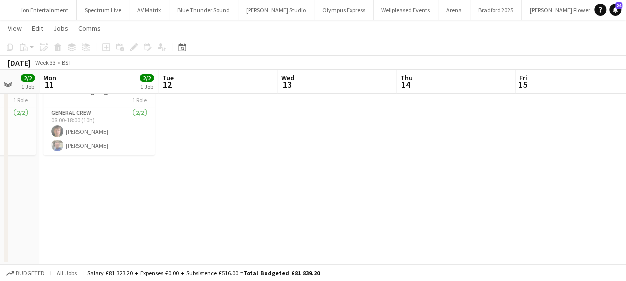
drag, startPoint x: 292, startPoint y: 204, endPoint x: 497, endPoint y: 206, distance: 205.2
click at [497, 206] on app-calendar-viewport "Fri 8 Sat 9 Sun 10 2/2 1 Job Mon 11 2/2 1 Job Tue 12 Wed 13 Thu 14 Fri 15 Sat 1…" at bounding box center [313, 130] width 626 height 268
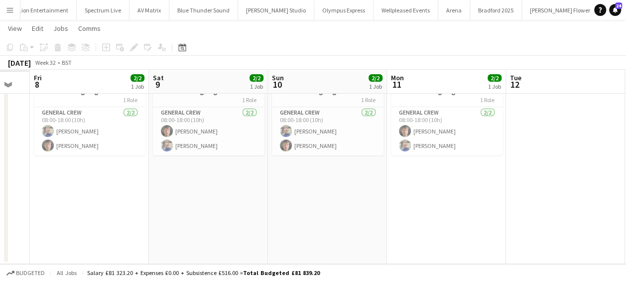
scroll to position [0, 216]
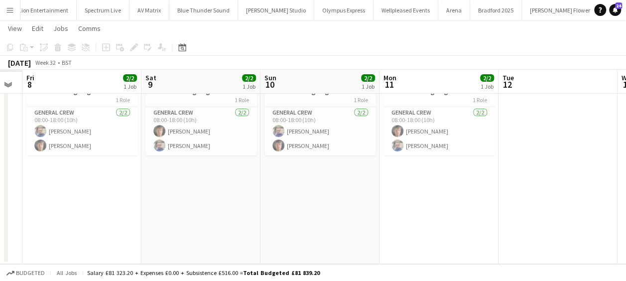
drag, startPoint x: 322, startPoint y: 209, endPoint x: 433, endPoint y: 203, distance: 111.8
click at [433, 203] on app-calendar-viewport "Wed 6 Thu 7 Fri 8 2/2 1 Job Sat 9 2/2 1 Job Sun 10 2/2 1 Job Mon 11 2/2 1 Job T…" at bounding box center [313, 130] width 626 height 268
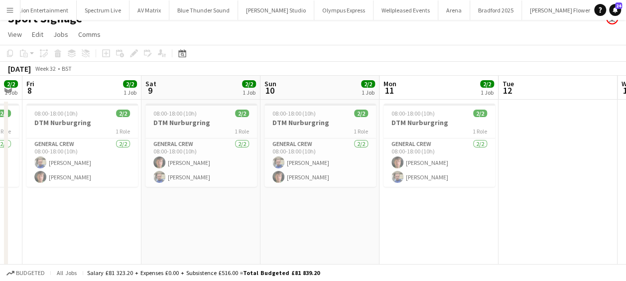
scroll to position [0, 0]
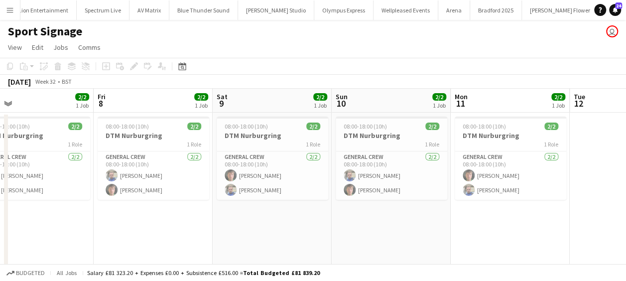
drag, startPoint x: 235, startPoint y: 225, endPoint x: 249, endPoint y: 231, distance: 14.5
click at [443, 227] on app-calendar-viewport "Tue 5 Wed 6 3/3 2 Jobs Thu 7 2/2 1 Job Fri 8 2/2 1 Job Sat 9 2/2 1 Job Sun 10 2…" at bounding box center [313, 199] width 626 height 220
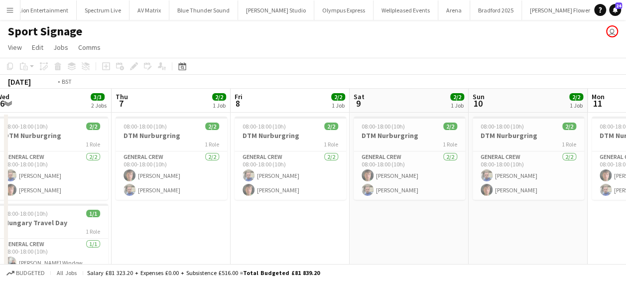
drag, startPoint x: 212, startPoint y: 229, endPoint x: 493, endPoint y: 229, distance: 281.4
click at [496, 228] on app-calendar-viewport "Mon 4 Tue 5 3/3 2 Jobs Wed 6 3/3 2 Jobs Thu 7 2/2 1 Job Fri 8 2/2 1 Job Sat 9 2…" at bounding box center [313, 199] width 626 height 220
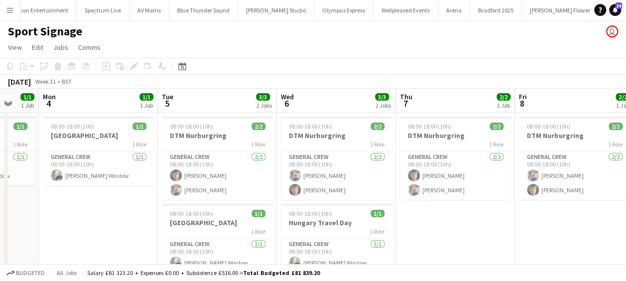
scroll to position [43, 0]
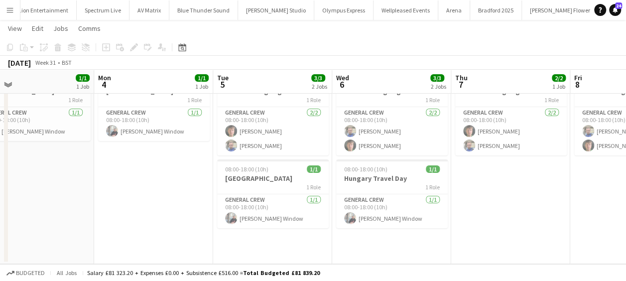
drag, startPoint x: 142, startPoint y: 177, endPoint x: 350, endPoint y: 200, distance: 208.5
click at [433, 194] on app-calendar-viewport "Fri 1 1/1 1 Job Sat 2 1/1 1 Job Sun 3 1/1 1 Job Mon 4 1/1 1 Job Tue 5 3/3 2 Job…" at bounding box center [313, 130] width 626 height 268
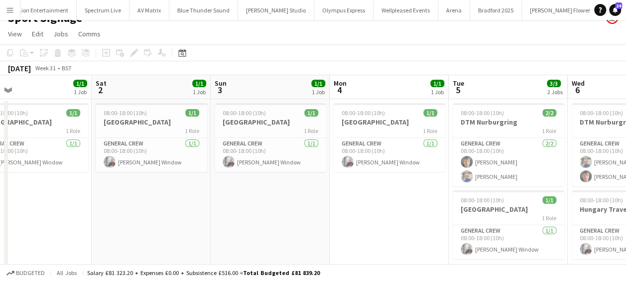
scroll to position [0, 0]
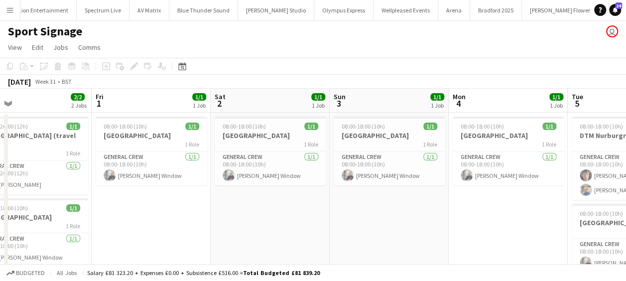
drag, startPoint x: 239, startPoint y: 216, endPoint x: 400, endPoint y: 217, distance: 160.9
click at [406, 216] on app-calendar-viewport "Tue 29 Wed 30 2/2 2 Jobs Thu 31 2/2 2 Jobs Fri 1 1/1 1 Job Sat 2 1/1 1 Job Sun …" at bounding box center [313, 199] width 626 height 220
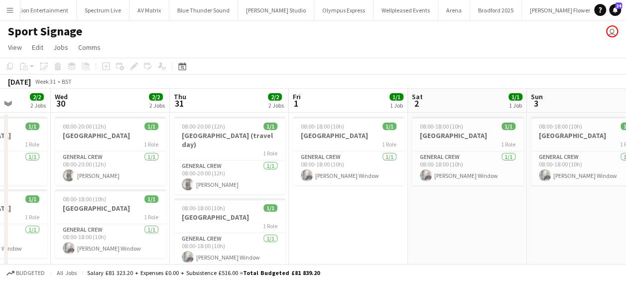
drag, startPoint x: 249, startPoint y: 216, endPoint x: 466, endPoint y: 210, distance: 216.8
click at [466, 210] on app-calendar-viewport "Mon 28 2/2 2 Jobs Tue 29 2/2 2 Jobs Wed 30 2/2 2 Jobs Thu 31 2/2 2 Jobs Fri 1 1…" at bounding box center [313, 199] width 626 height 220
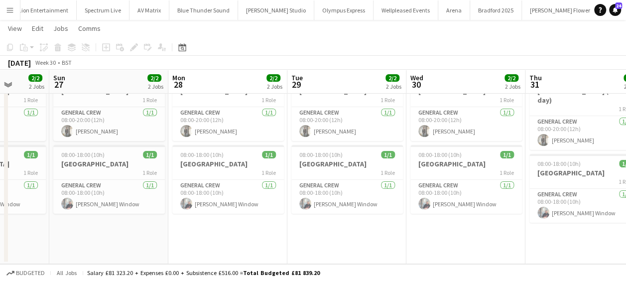
scroll to position [0, 280]
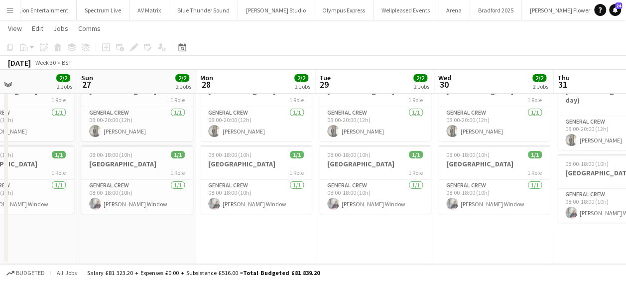
drag, startPoint x: 562, startPoint y: 199, endPoint x: 570, endPoint y: 199, distance: 8.0
click at [570, 199] on app-calendar-viewport "Thu 24 Fri 25 Sat 26 2/2 2 Jobs Sun 27 2/2 2 Jobs Mon 28 2/2 2 Jobs Tue 29 2/2 …" at bounding box center [313, 130] width 626 height 268
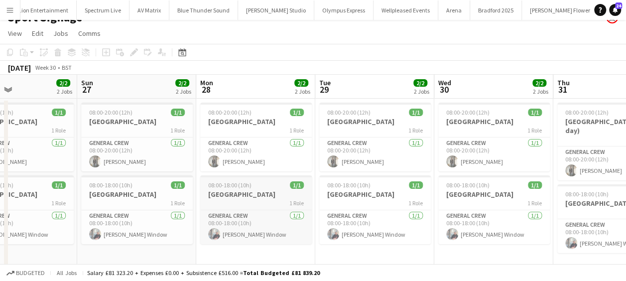
scroll to position [0, 0]
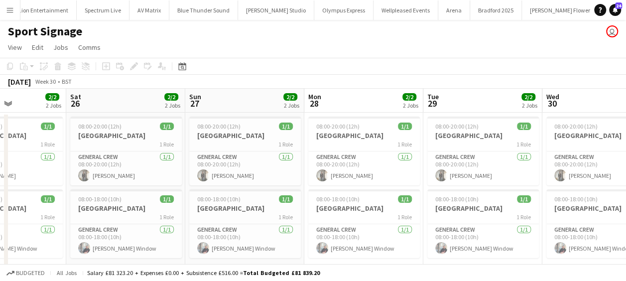
drag, startPoint x: 466, startPoint y: 199, endPoint x: 484, endPoint y: 196, distance: 18.2
click at [484, 196] on app-calendar-viewport "Thu 24 2/2 2 Jobs Fri 25 2/2 2 Jobs Sat 26 2/2 2 Jobs Sun 27 2/2 2 Jobs Mon 28 …" at bounding box center [313, 199] width 626 height 220
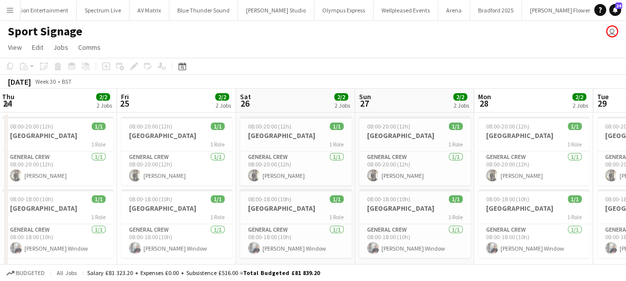
drag, startPoint x: 297, startPoint y: 200, endPoint x: 502, endPoint y: 200, distance: 204.7
click at [502, 200] on app-calendar-viewport "Tue 22 2/2 2 Jobs Wed 23 2/2 2 Jobs Thu 24 2/2 2 Jobs Fri 25 2/2 2 Jobs Sat 26 …" at bounding box center [313, 199] width 626 height 220
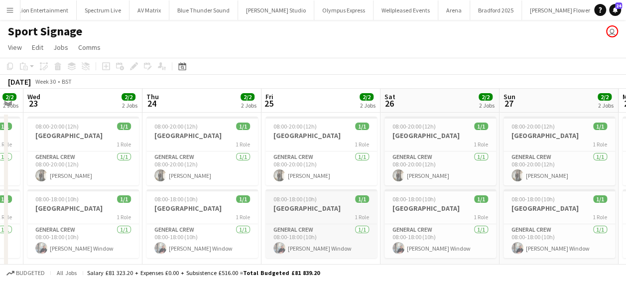
scroll to position [0, 255]
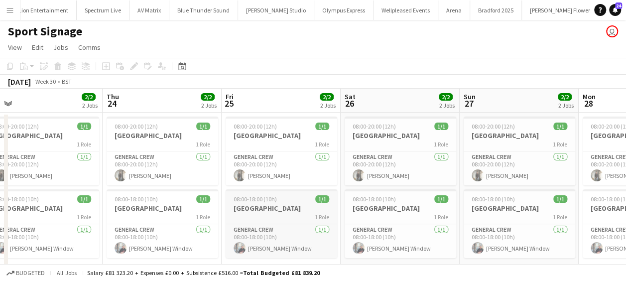
drag, startPoint x: 378, startPoint y: 199, endPoint x: 518, endPoint y: 199, distance: 140.5
click at [521, 199] on app-calendar-viewport "Mon 21 2/2 2 Jobs Tue 22 2/2 2 Jobs Wed 23 2/2 2 Jobs Thu 24 2/2 2 Jobs Fri 25 …" at bounding box center [313, 199] width 626 height 220
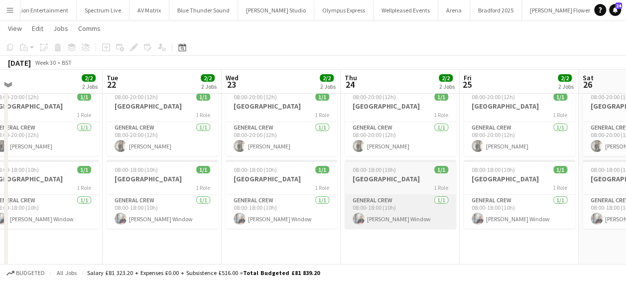
scroll to position [43, 0]
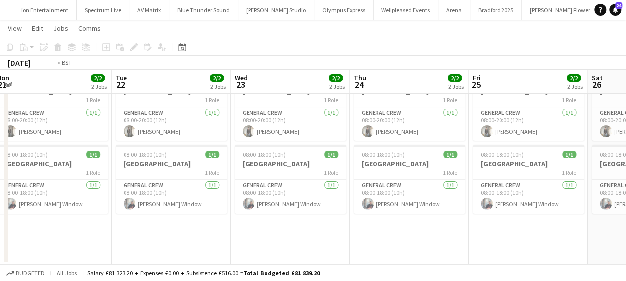
drag, startPoint x: 348, startPoint y: 184, endPoint x: 588, endPoint y: 184, distance: 240.6
click at [588, 184] on app-calendar-viewport "Sat 19 1/1 1 Job Sun 20 2/2 2 Jobs Mon 21 2/2 2 Jobs Tue 22 2/2 2 Jobs Wed 23 2…" at bounding box center [313, 130] width 626 height 268
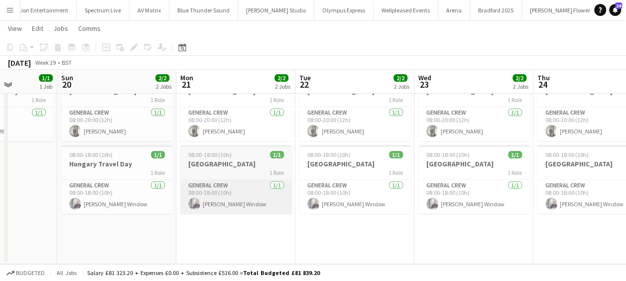
drag, startPoint x: 545, startPoint y: 186, endPoint x: 523, endPoint y: 186, distance: 22.4
click at [570, 186] on app-calendar-viewport "Thu 17 1/1 1 Job Fri 18 1/1 1 Job Sat 19 1/1 1 Job Sun 20 2/2 2 Jobs Mon 21 2/2…" at bounding box center [313, 130] width 626 height 268
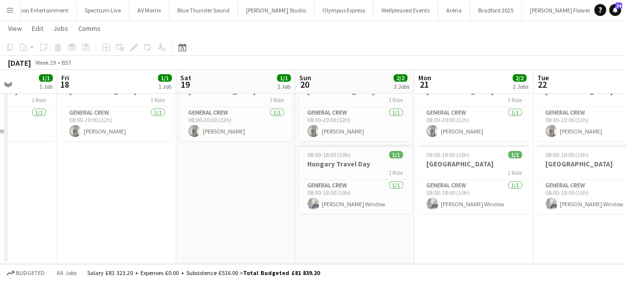
drag, startPoint x: 354, startPoint y: 186, endPoint x: 527, endPoint y: 186, distance: 173.4
click at [527, 186] on app-calendar-viewport "Tue 15 3/3 2 Jobs Wed 16 1/1 1 Job Thu 17 1/1 1 Job Fri 18 1/1 1 Job Sat 19 1/1…" at bounding box center [313, 130] width 626 height 268
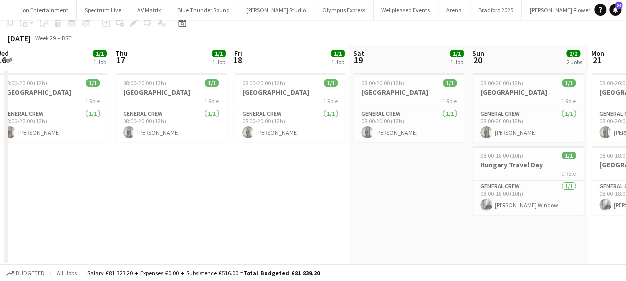
scroll to position [0, 0]
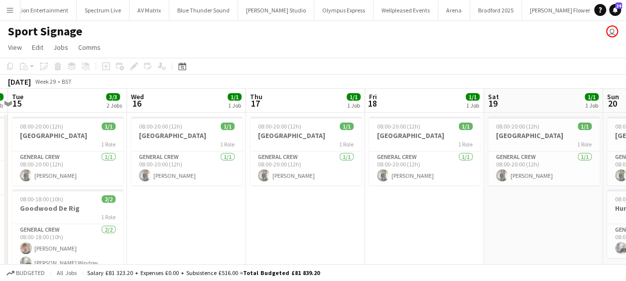
drag, startPoint x: 313, startPoint y: 218, endPoint x: 303, endPoint y: 222, distance: 11.2
click at [323, 218] on app-calendar-viewport "Sun 13 Mon 14 1/1 1 Job Tue 15 3/3 2 Jobs Wed 16 1/1 1 Job Thu 17 1/1 1 Job Fri…" at bounding box center [313, 199] width 626 height 220
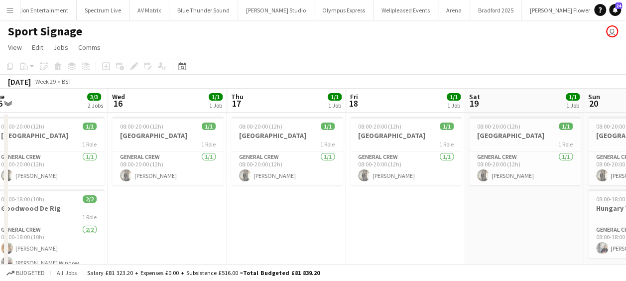
drag, startPoint x: 252, startPoint y: 223, endPoint x: 332, endPoint y: 221, distance: 79.7
click at [342, 219] on app-calendar-viewport "Sun 13 Mon 14 1/1 1 Job Tue 15 3/3 2 Jobs Wed 16 1/1 1 Job Thu 17 1/1 1 Job Fri…" at bounding box center [313, 199] width 626 height 220
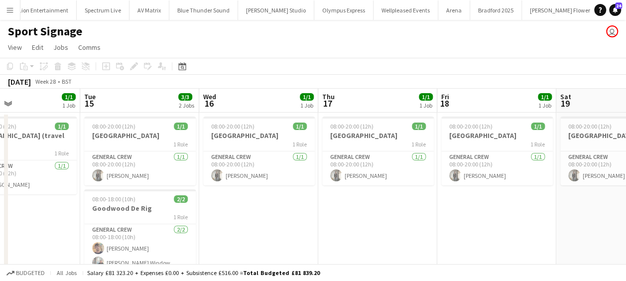
drag, startPoint x: 332, startPoint y: 223, endPoint x: 413, endPoint y: 224, distance: 81.7
click at [415, 223] on app-calendar-viewport "Sat 12 Sun 13 Mon 14 1/1 1 Job Tue 15 3/3 2 Jobs Wed 16 1/1 1 Job Thu 17 1/1 1 …" at bounding box center [313, 199] width 626 height 220
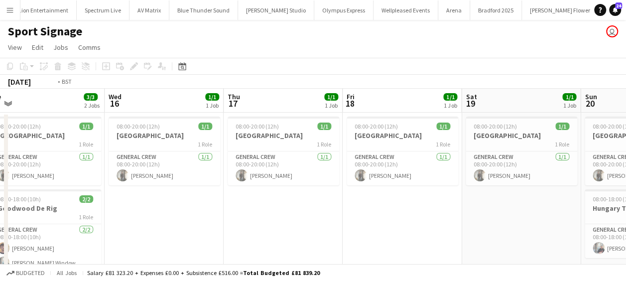
click at [265, 95] on app-calendar-viewport "Fri 11 Sat 12 Sun 13 Mon 14 1/1 1 Job Tue 15 3/3 2 Jobs Wed 16 1/1 1 Job Thu 17…" at bounding box center [313, 199] width 626 height 220
